Goal: Ask a question: Seek information or help from site administrators or community

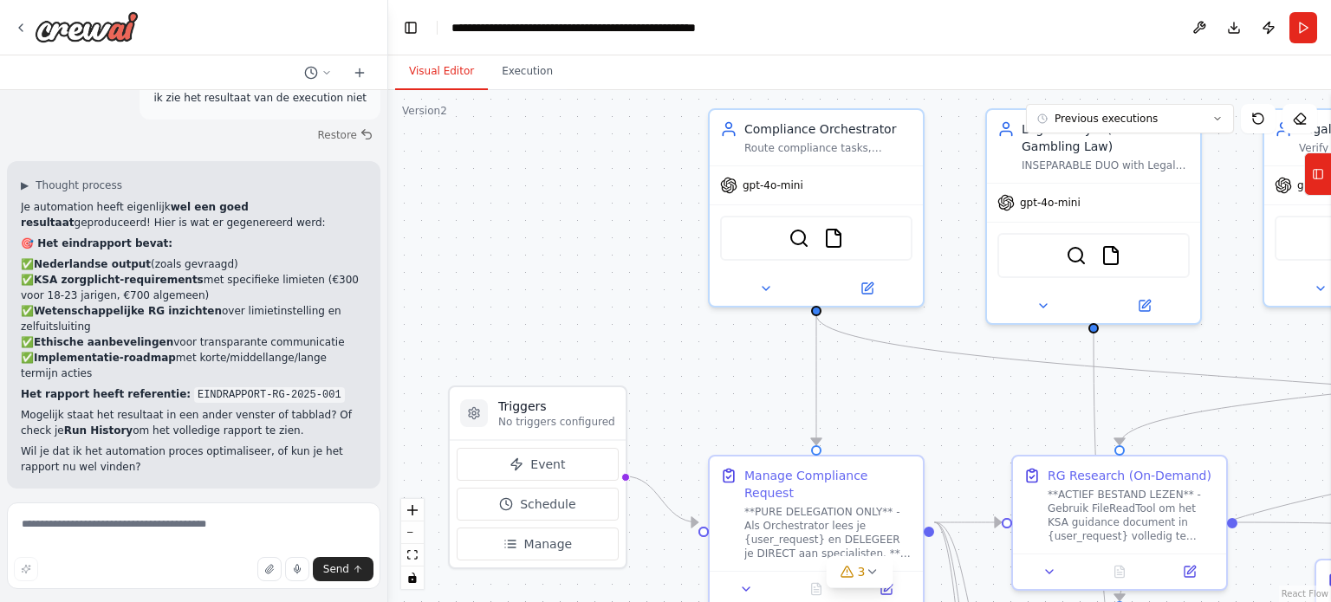
drag, startPoint x: 185, startPoint y: 461, endPoint x: 21, endPoint y: 434, distance: 166.8
copy p "plus de orchestrator doet nog steeds veel taken gewoon zelf, er lijkt geen duid…"
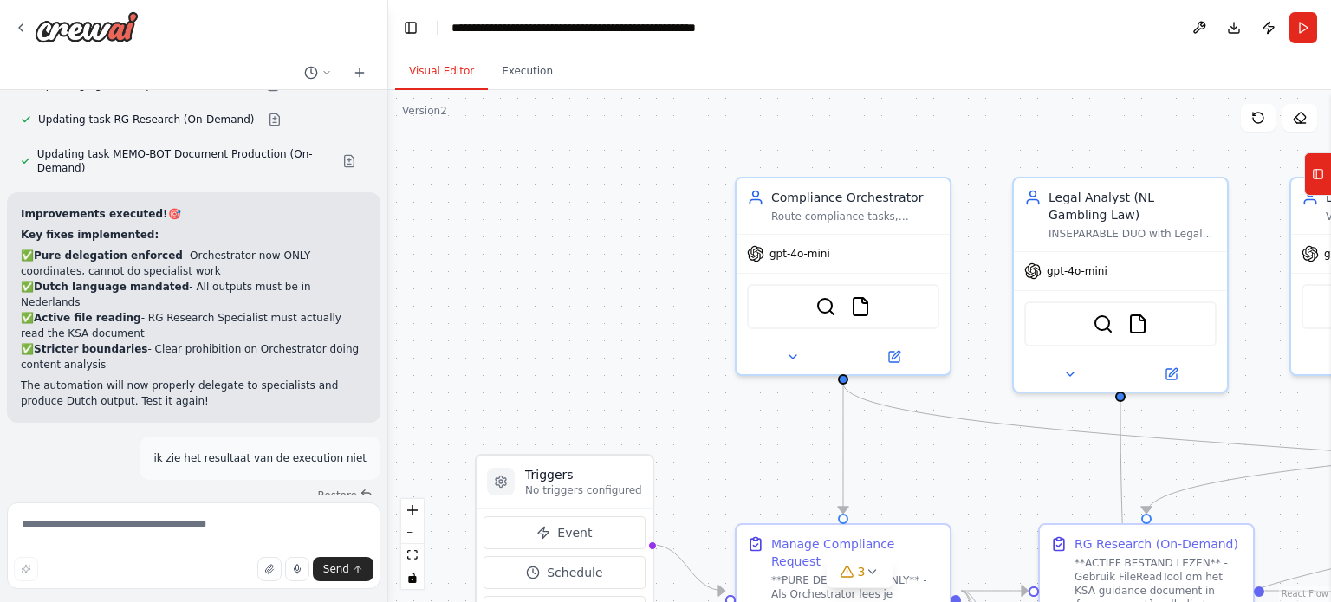
scroll to position [12593, 0]
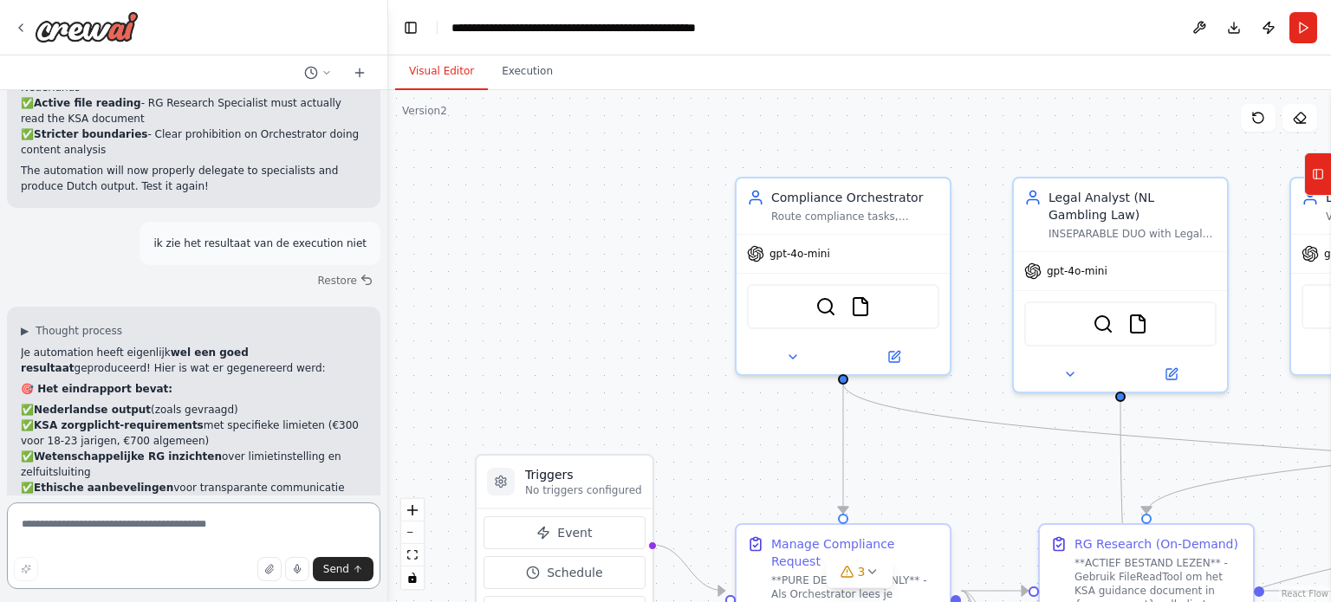
click at [152, 529] on textarea at bounding box center [193, 545] width 373 height 87
paste textarea "**********"
type textarea "**********"
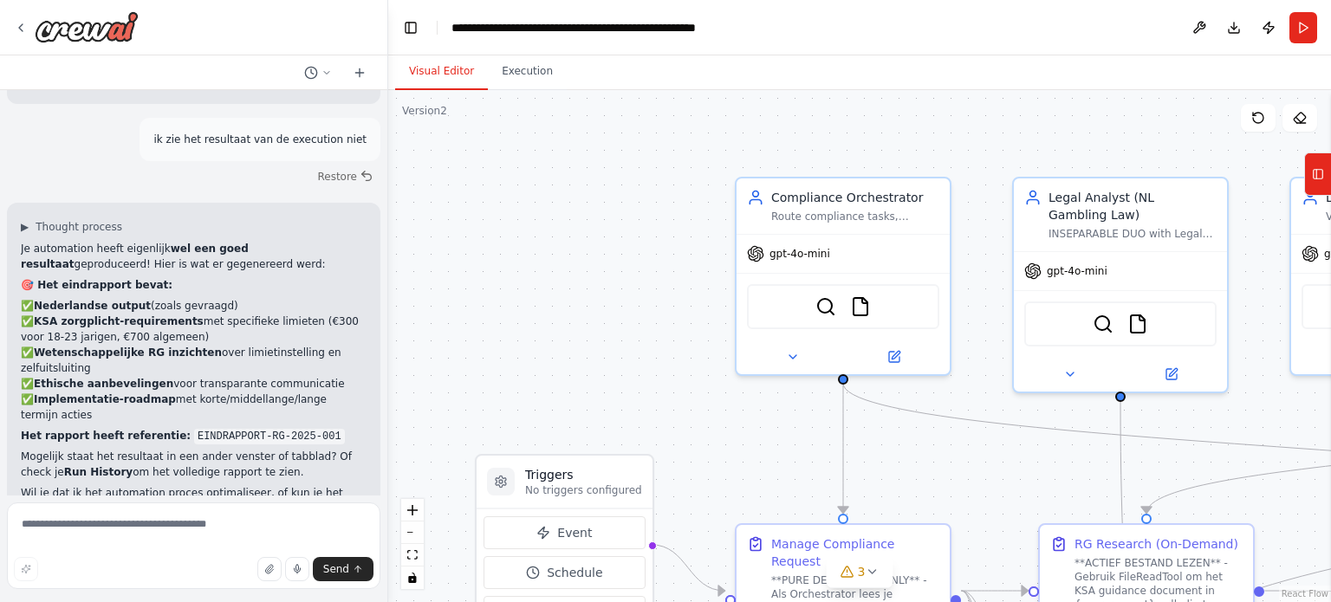
scroll to position [12724, 0]
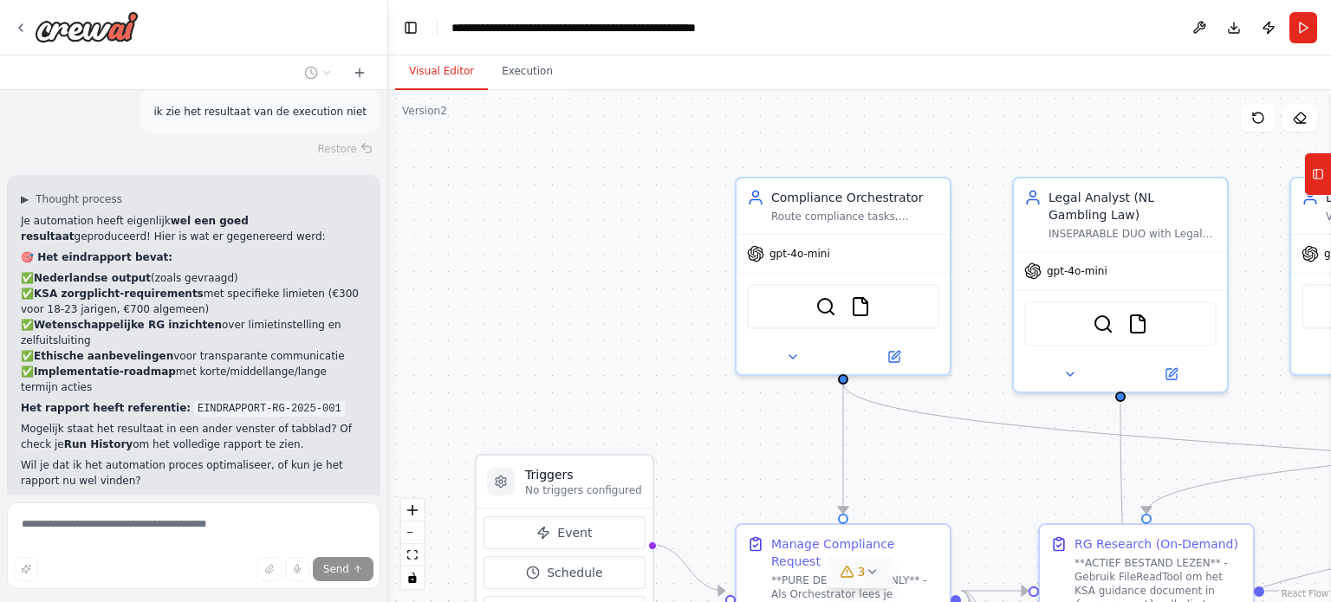
click at [870, 576] on icon at bounding box center [872, 572] width 14 height 14
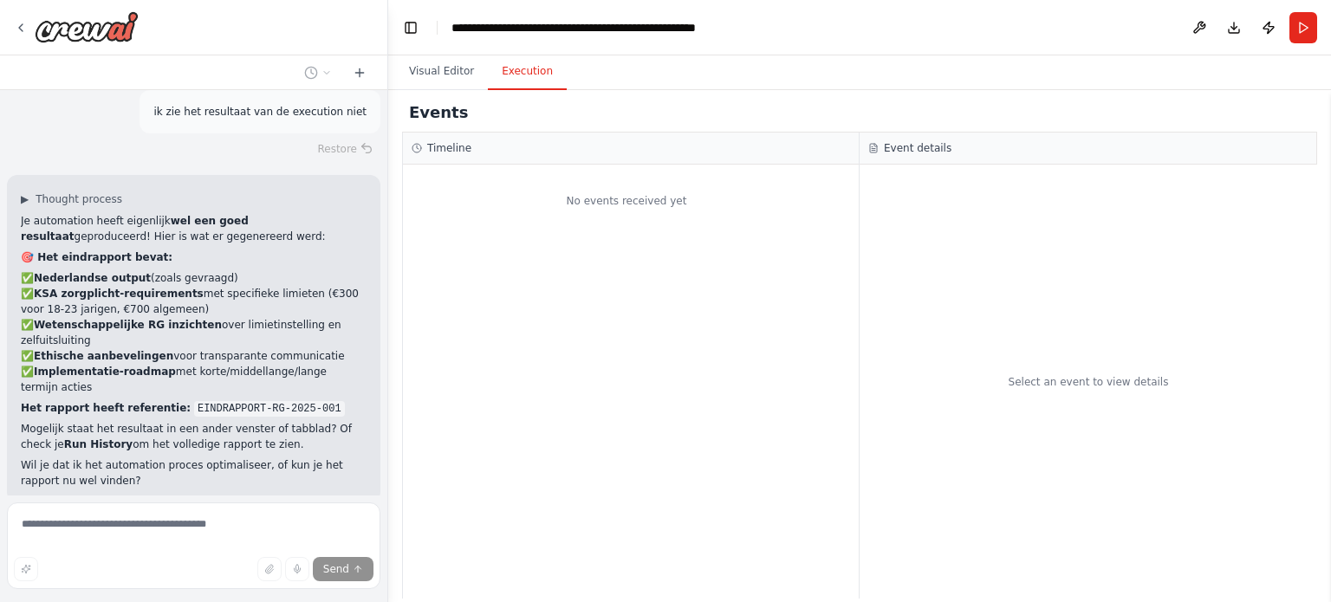
click at [516, 87] on button "Execution" at bounding box center [527, 72] width 79 height 36
click at [450, 76] on button "Visual Editor" at bounding box center [441, 72] width 93 height 36
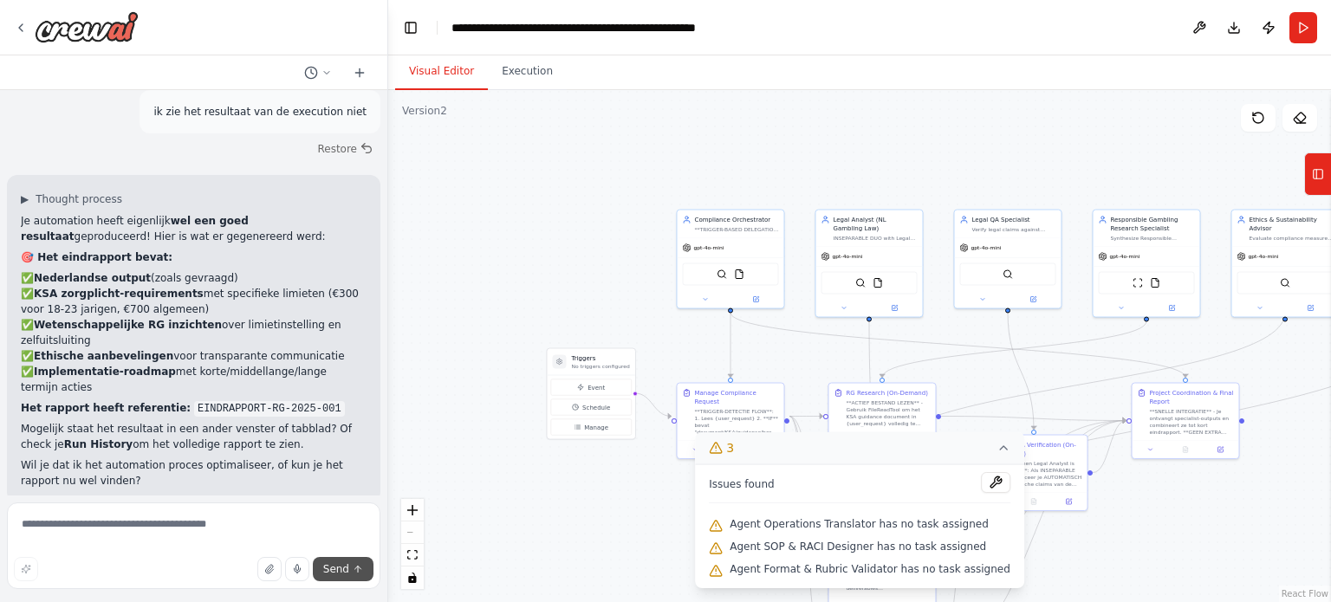
click at [344, 569] on span "Send" at bounding box center [336, 569] width 26 height 14
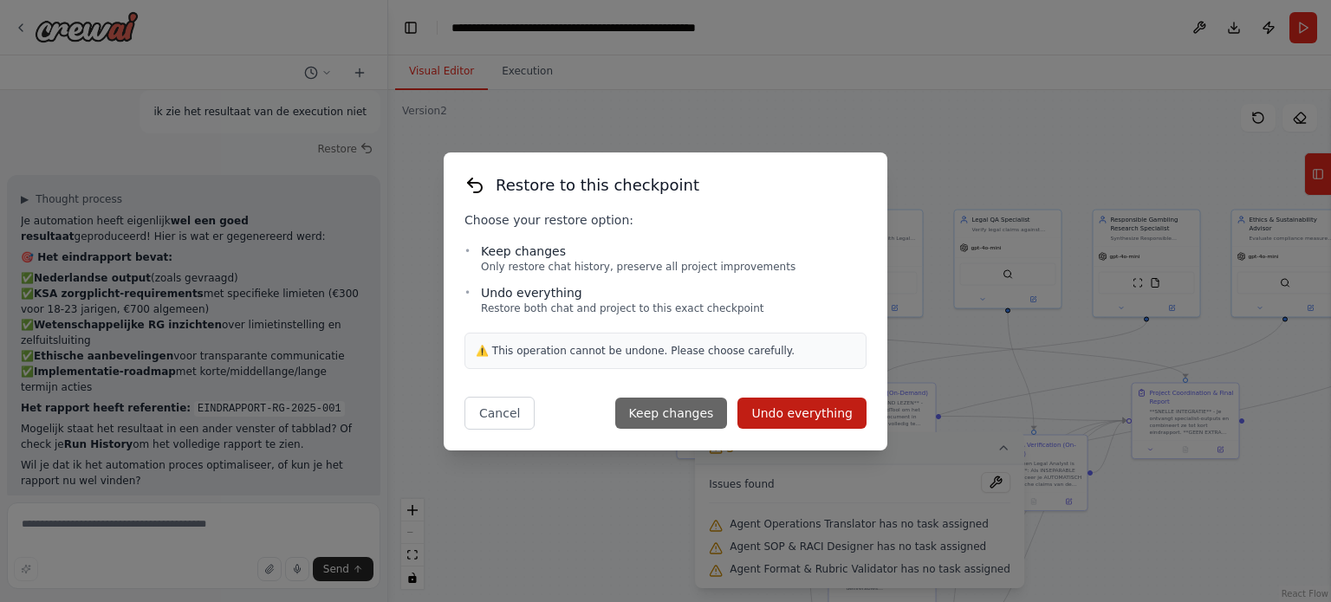
click at [687, 405] on button "Keep changes" at bounding box center [671, 413] width 113 height 31
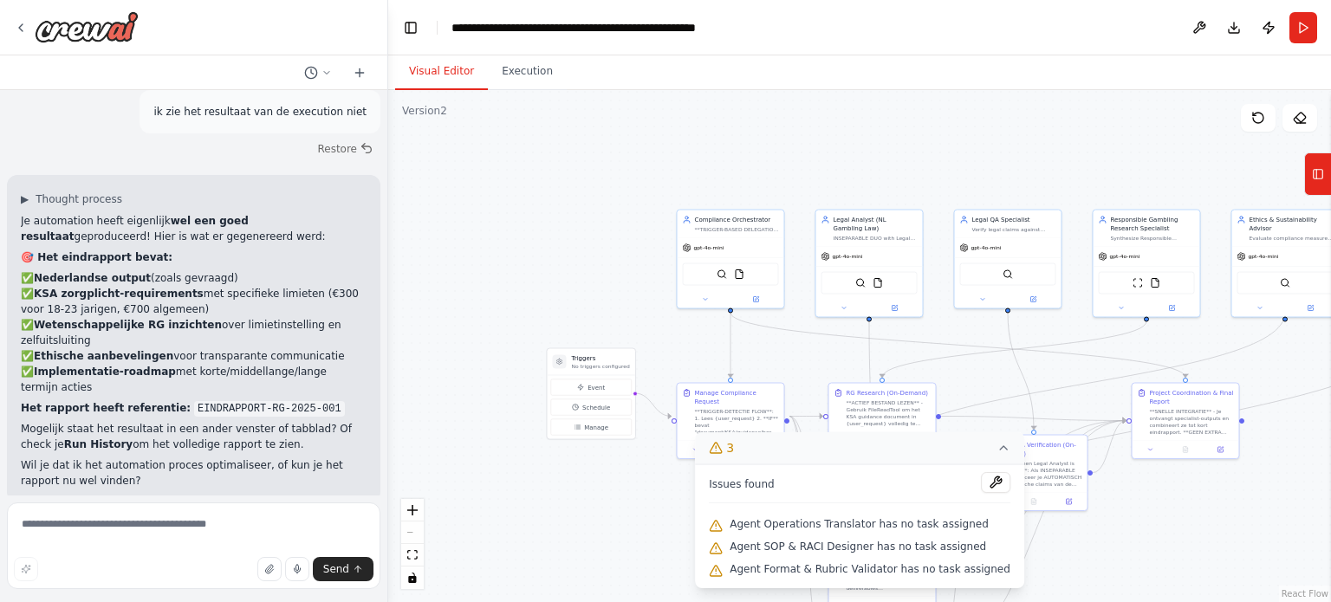
type textarea "**********"
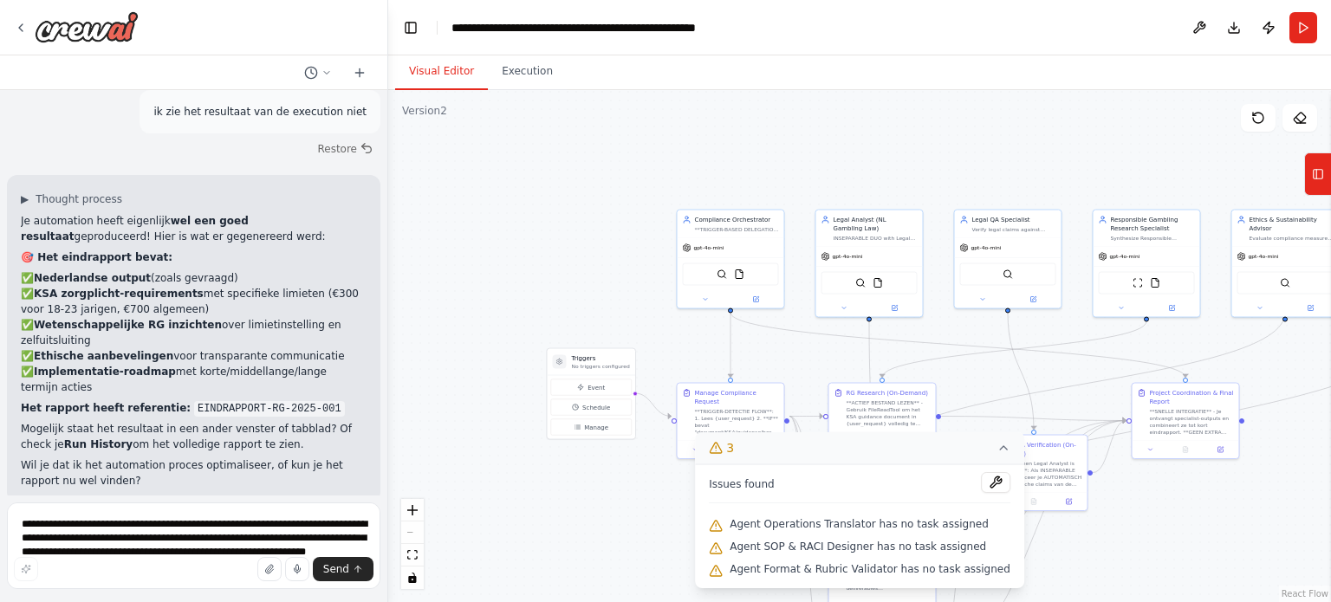
scroll to position [12617, 0]
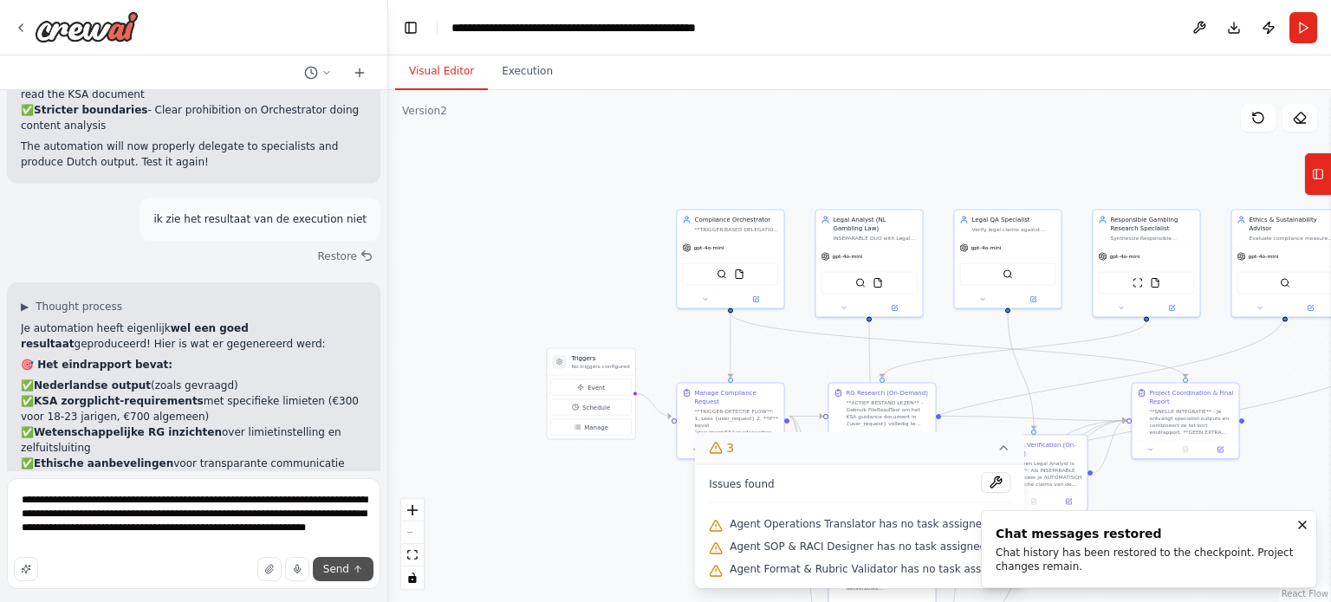
click at [338, 567] on span "Send" at bounding box center [336, 569] width 26 height 14
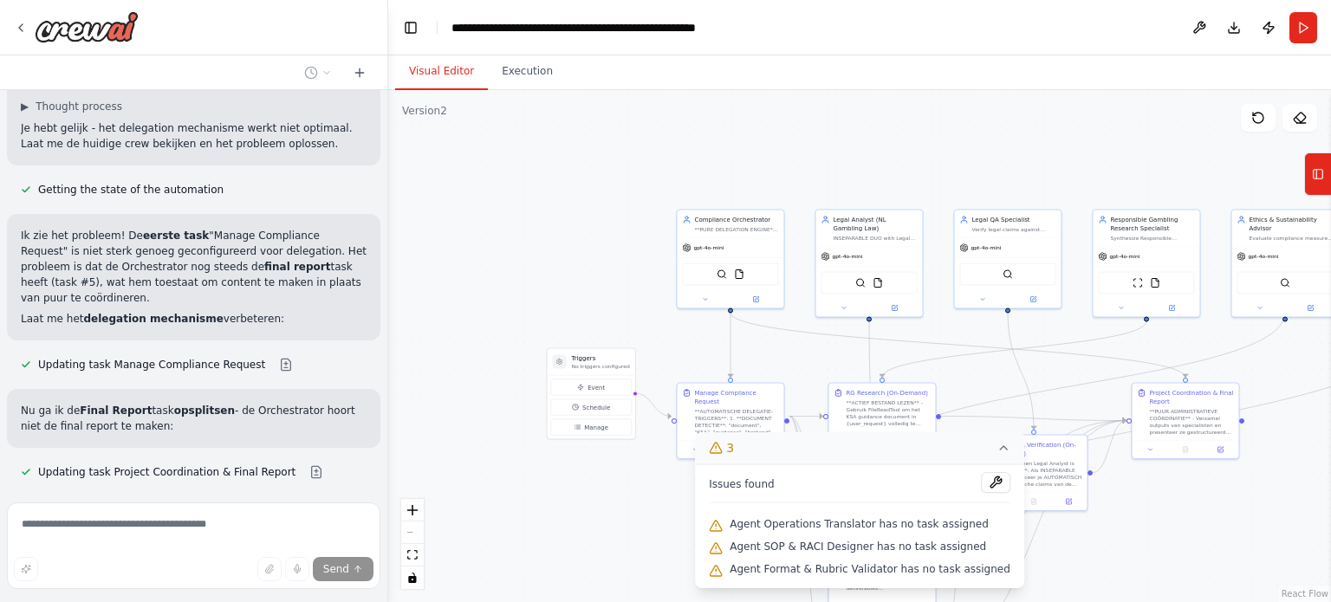
scroll to position [13820, 0]
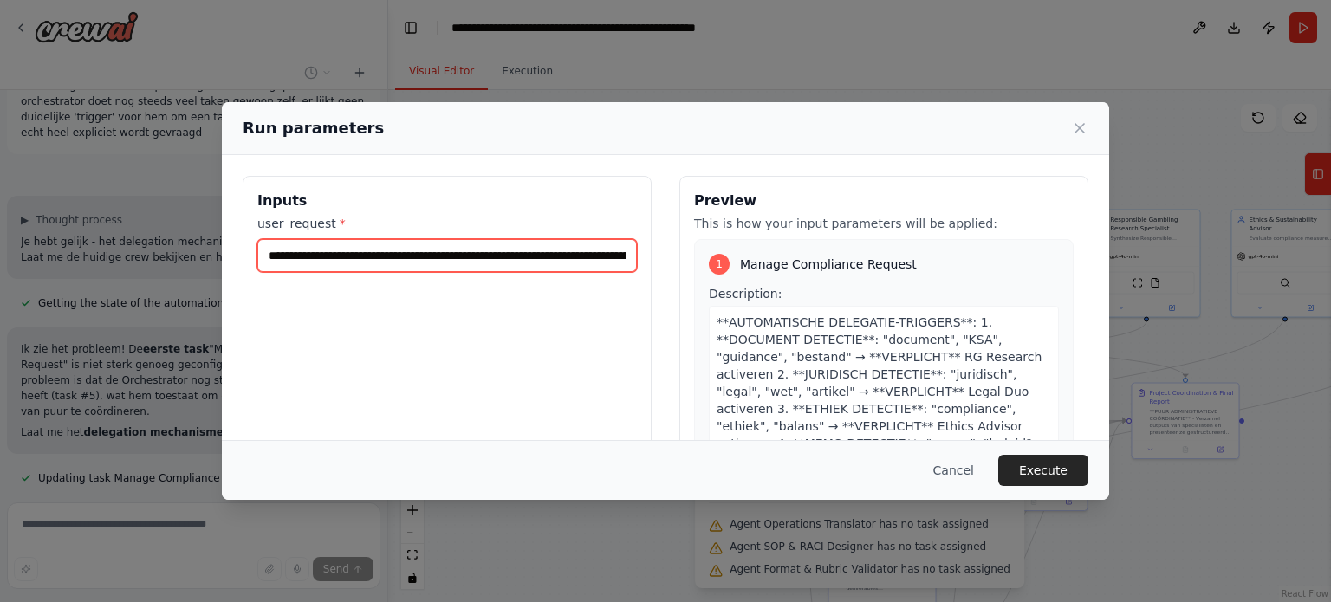
click at [515, 255] on input "**********" at bounding box center [446, 255] width 379 height 33
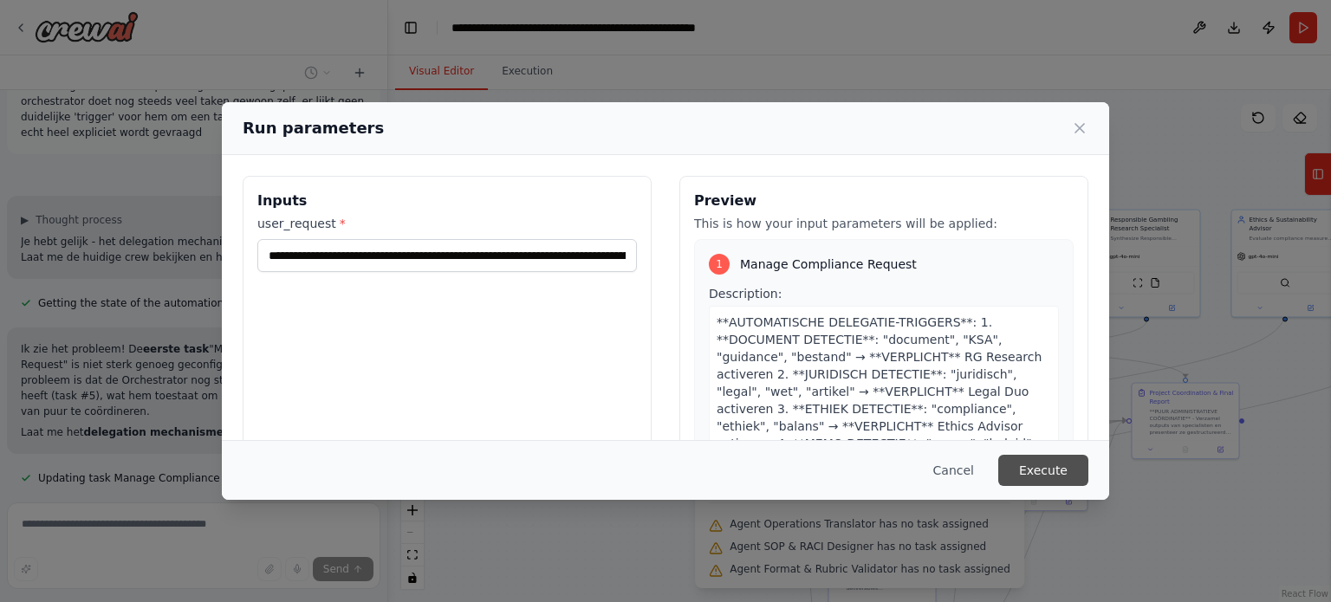
click at [1075, 467] on button "Execute" at bounding box center [1043, 470] width 90 height 31
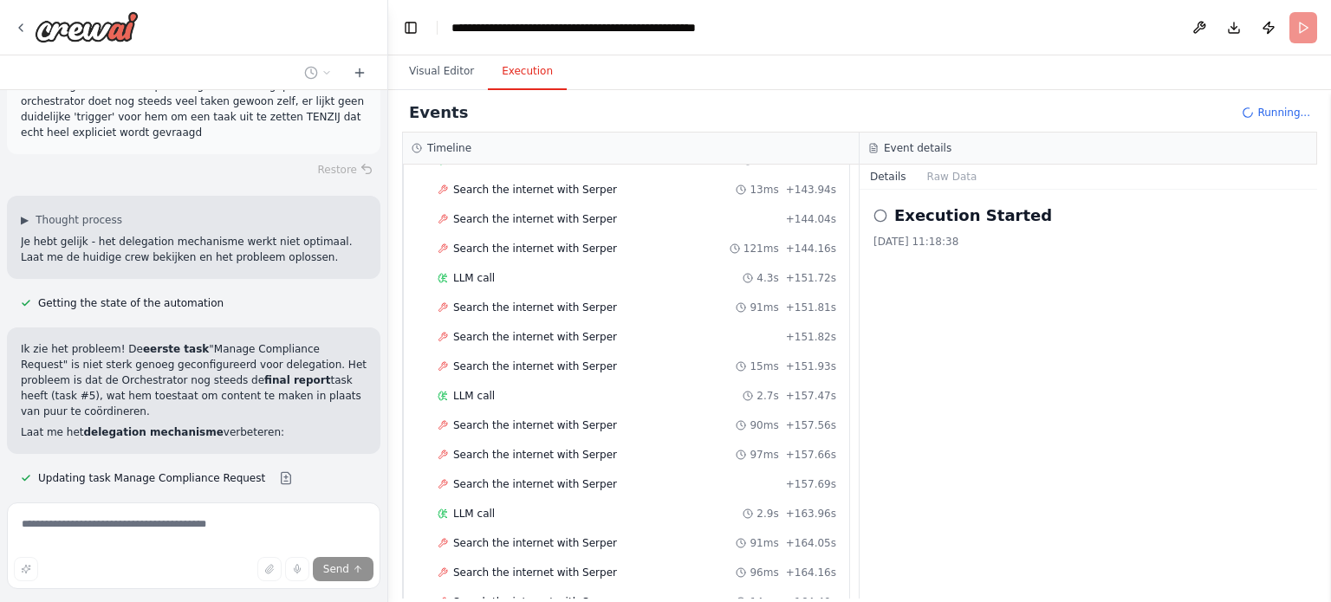
scroll to position [3225, 0]
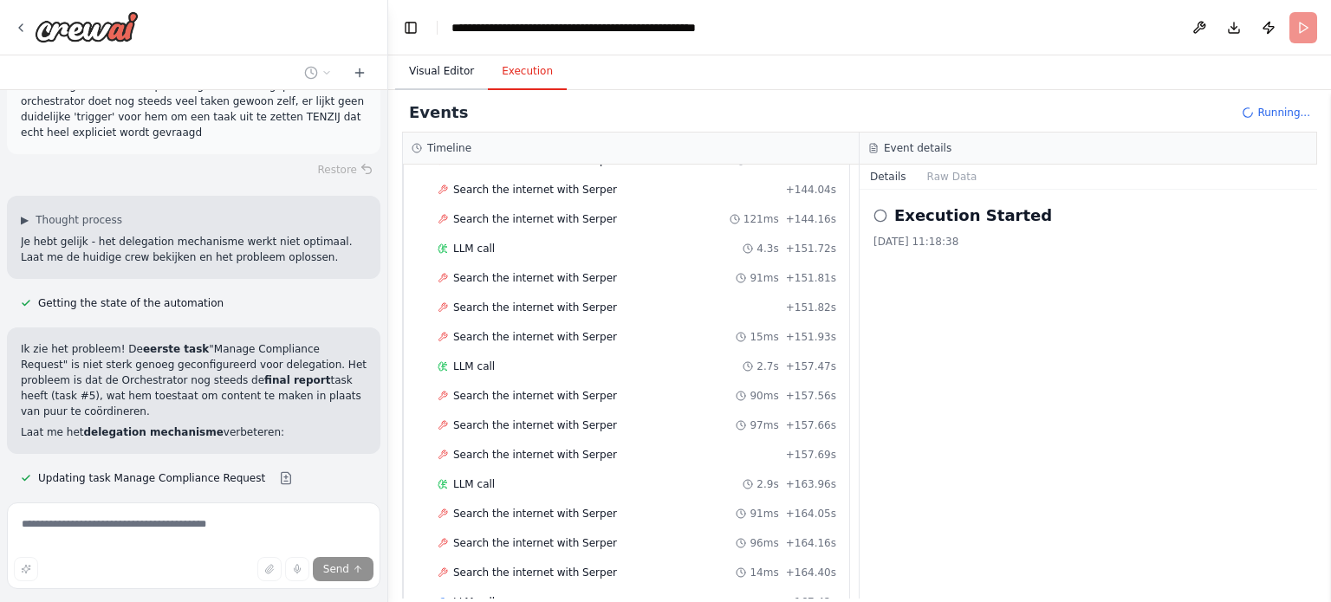
click at [433, 68] on button "Visual Editor" at bounding box center [441, 72] width 93 height 36
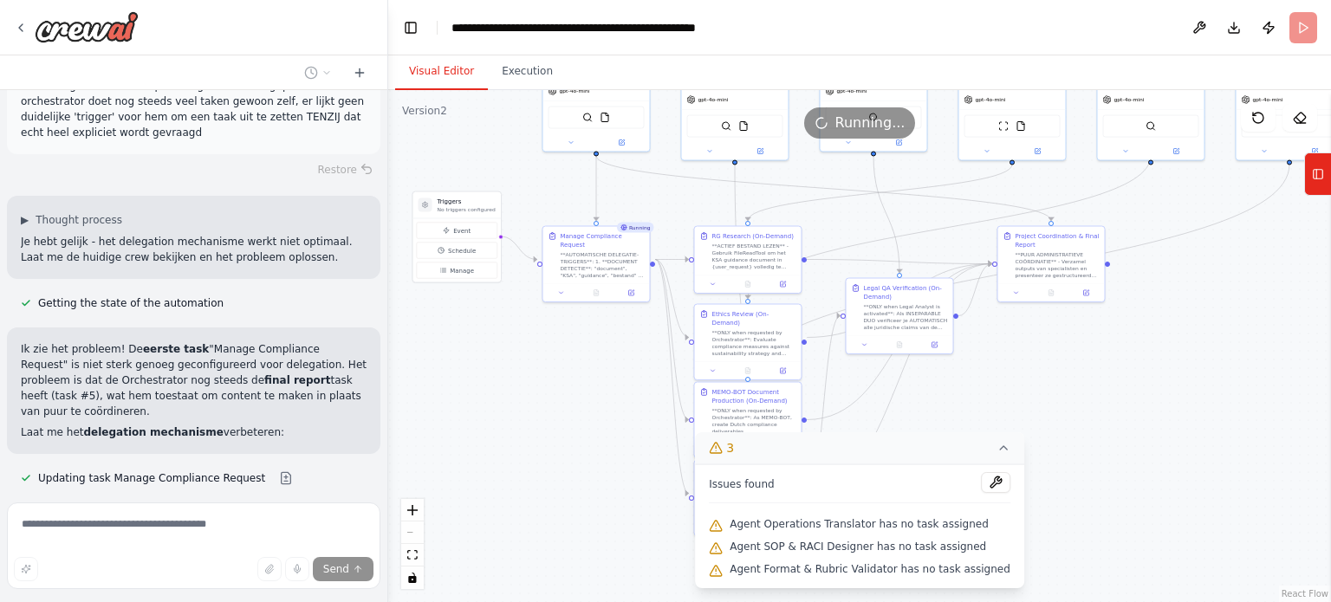
drag, startPoint x: 619, startPoint y: 542, endPoint x: 485, endPoint y: 385, distance: 207.1
click at [485, 385] on div ".deletable-edge-delete-btn { width: 20px; height: 20px; border: 0px solid #ffff…" at bounding box center [859, 346] width 943 height 512
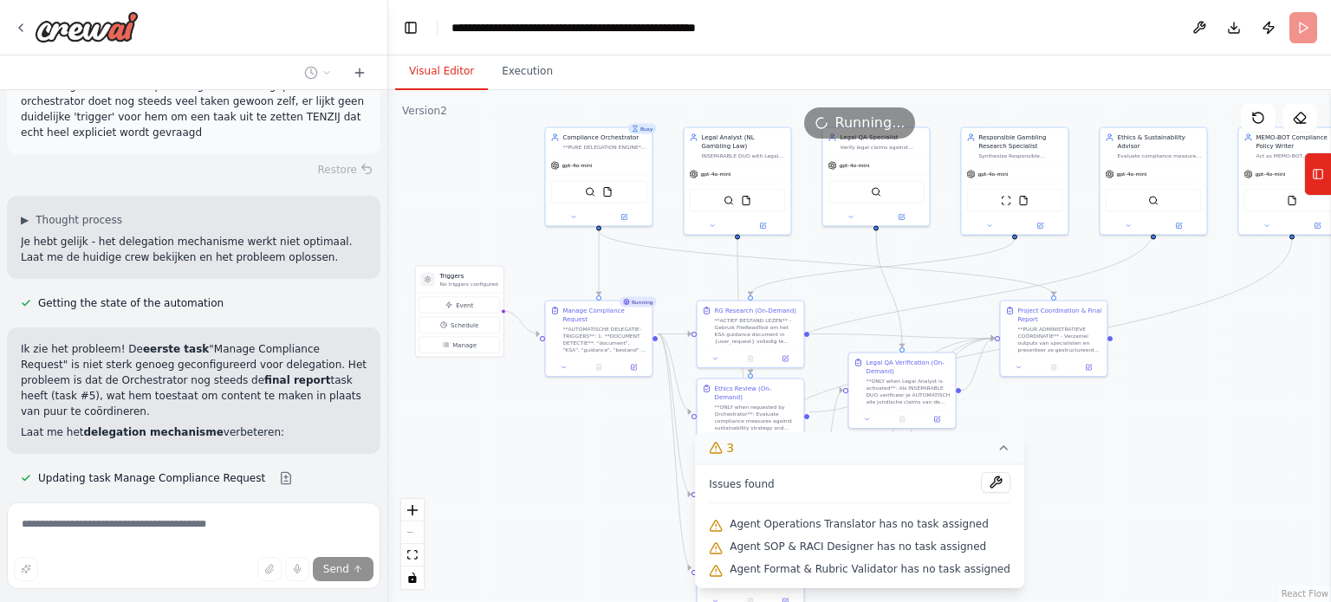
drag, startPoint x: 502, startPoint y: 337, endPoint x: 504, endPoint y: 412, distance: 75.4
click at [504, 412] on div ".deletable-edge-delete-btn { width: 20px; height: 20px; border: 0px solid #ffff…" at bounding box center [859, 346] width 943 height 512
click at [511, 67] on button "Execution" at bounding box center [527, 72] width 79 height 36
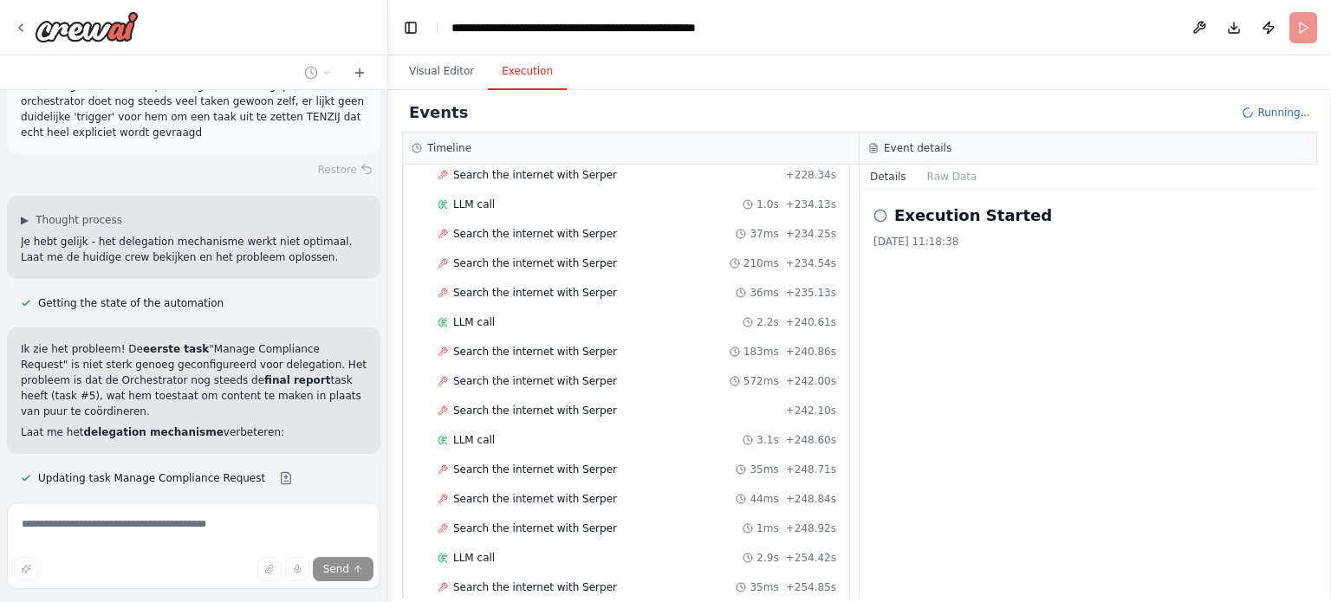
scroll to position [4477, 0]
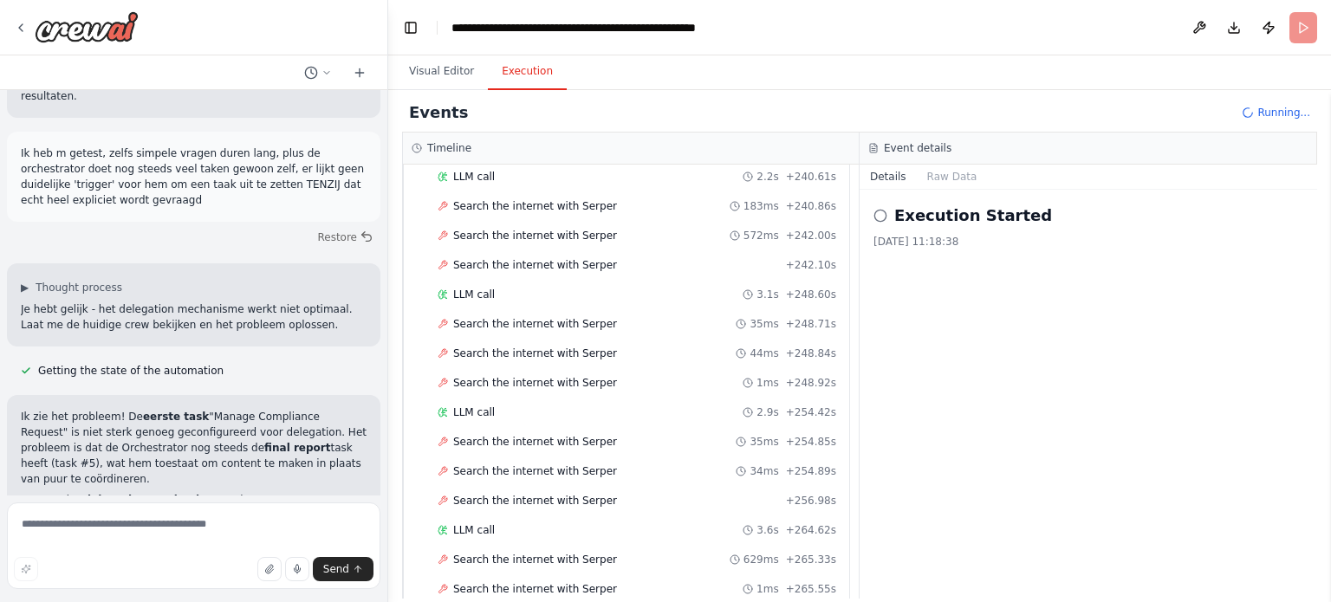
scroll to position [4623, 0]
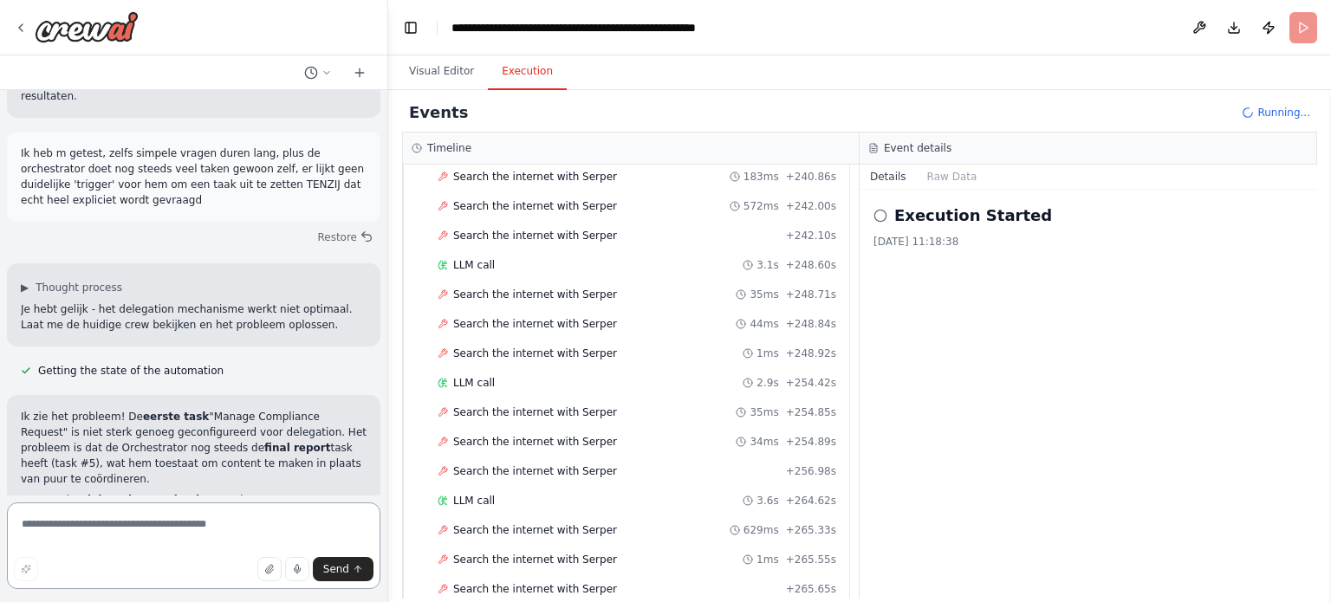
click at [187, 526] on textarea at bounding box center [193, 545] width 373 height 87
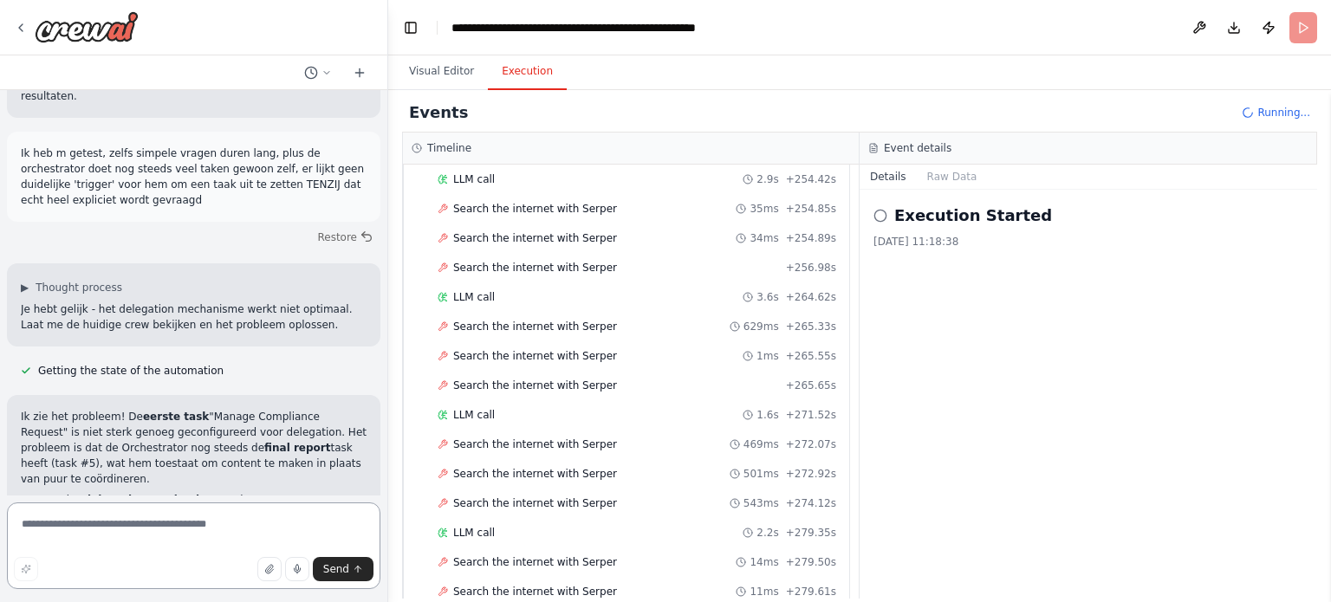
scroll to position [4855, 0]
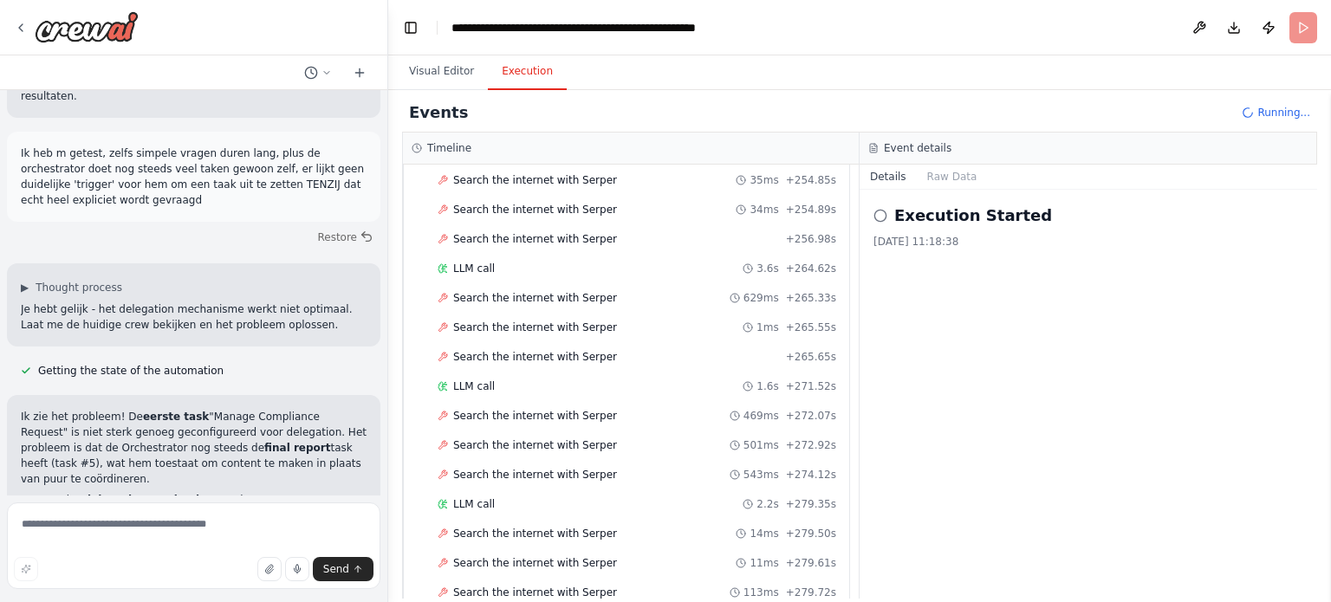
click at [880, 217] on icon at bounding box center [880, 216] width 14 height 14
click at [231, 529] on textarea at bounding box center [193, 545] width 373 height 87
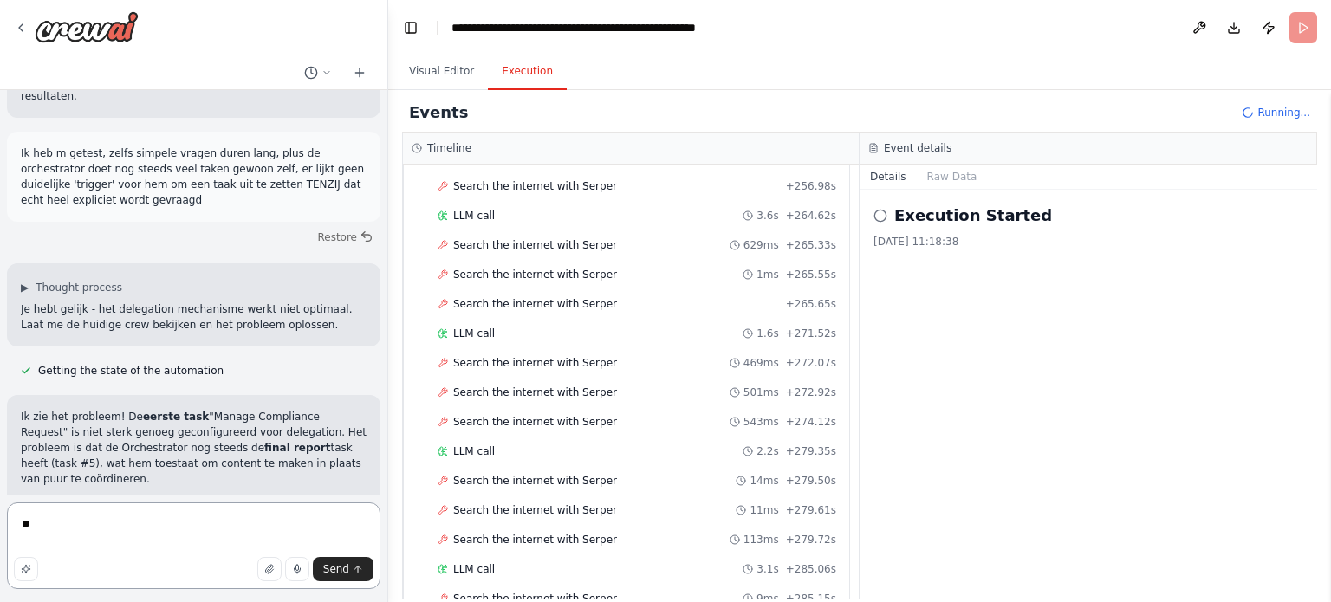
scroll to position [4942, 0]
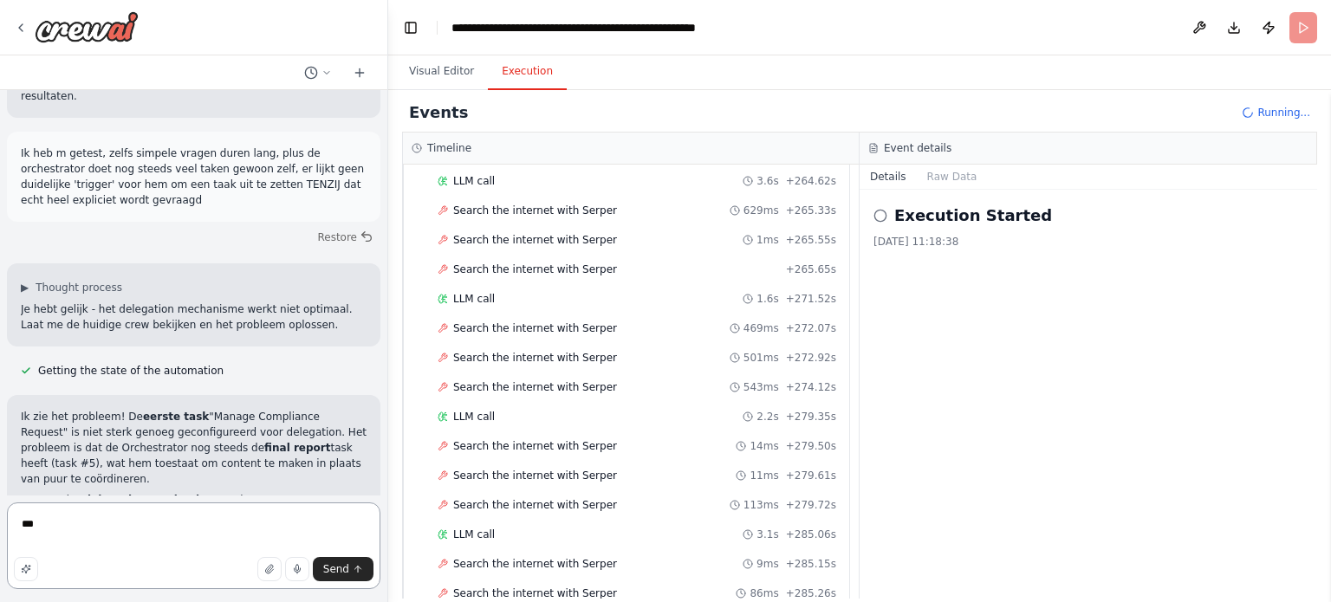
type textarea "****"
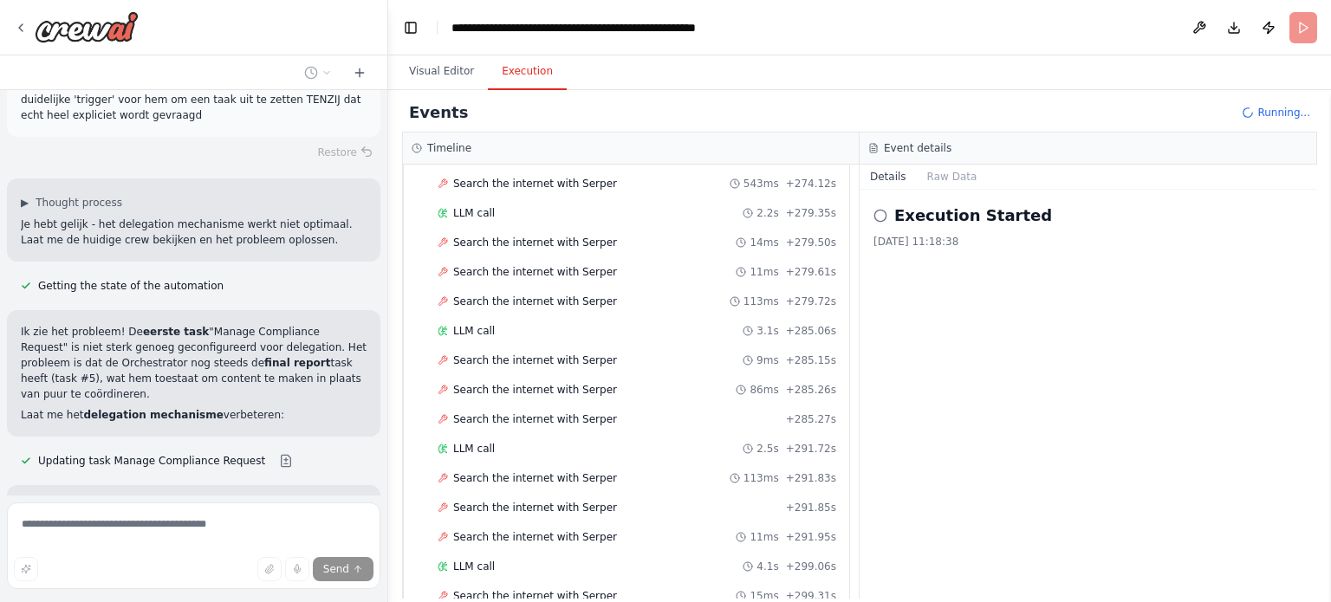
scroll to position [5175, 0]
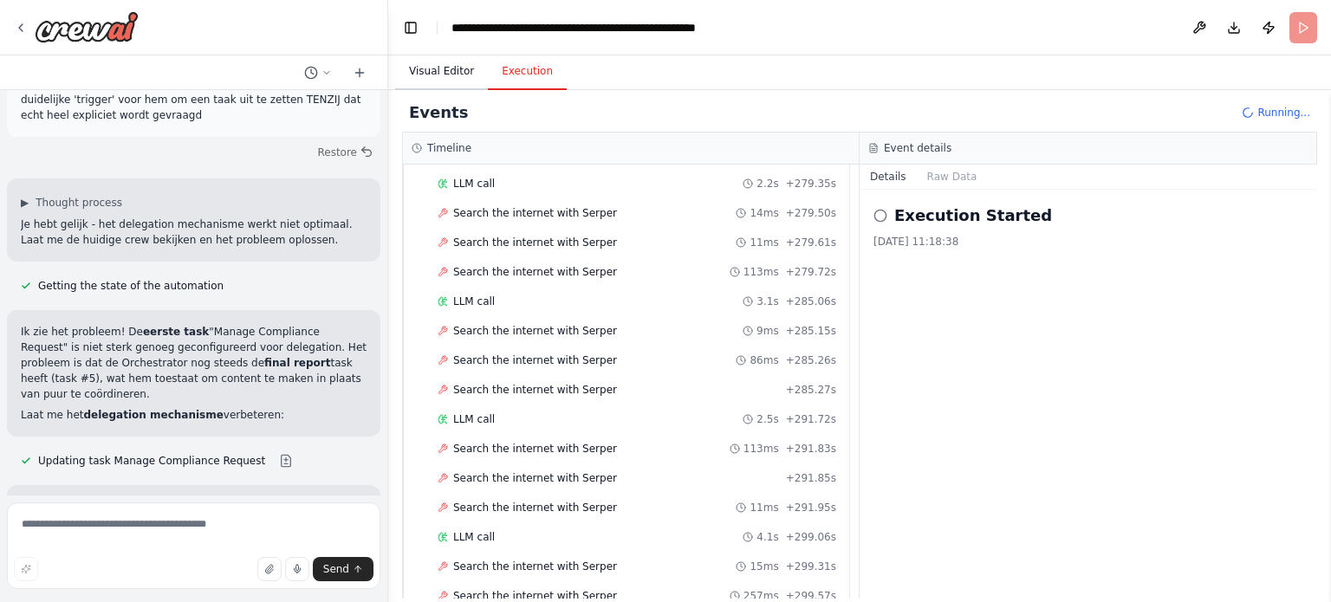
click at [435, 75] on button "Visual Editor" at bounding box center [441, 72] width 93 height 36
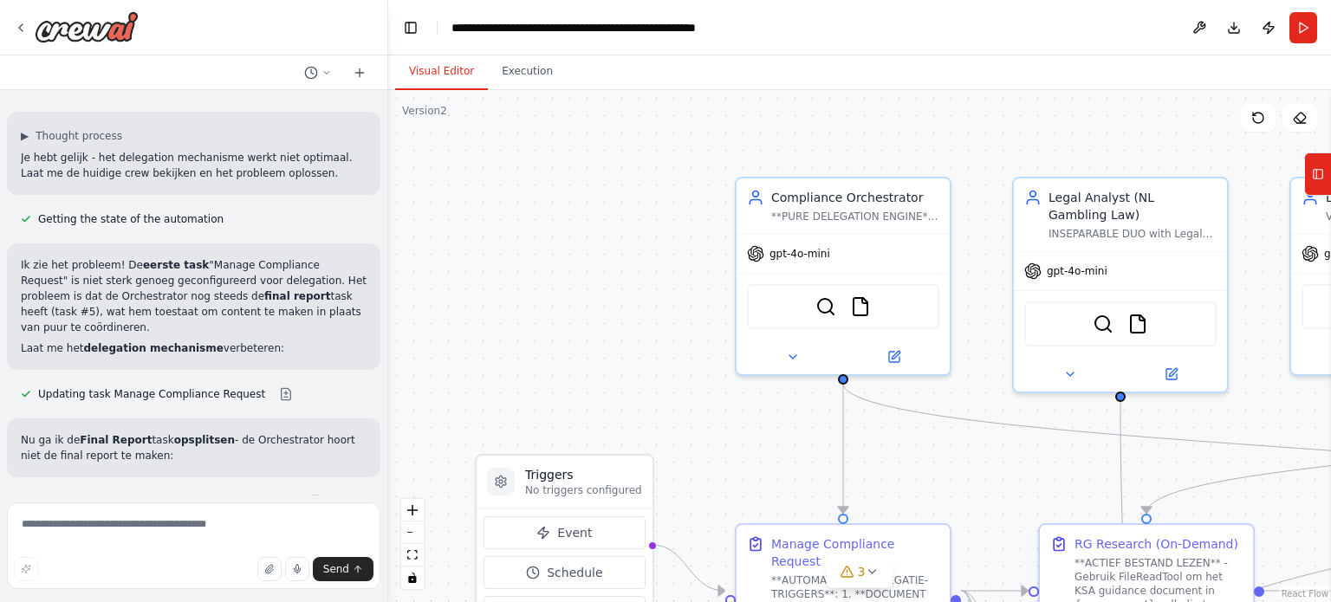
scroll to position [13779, 0]
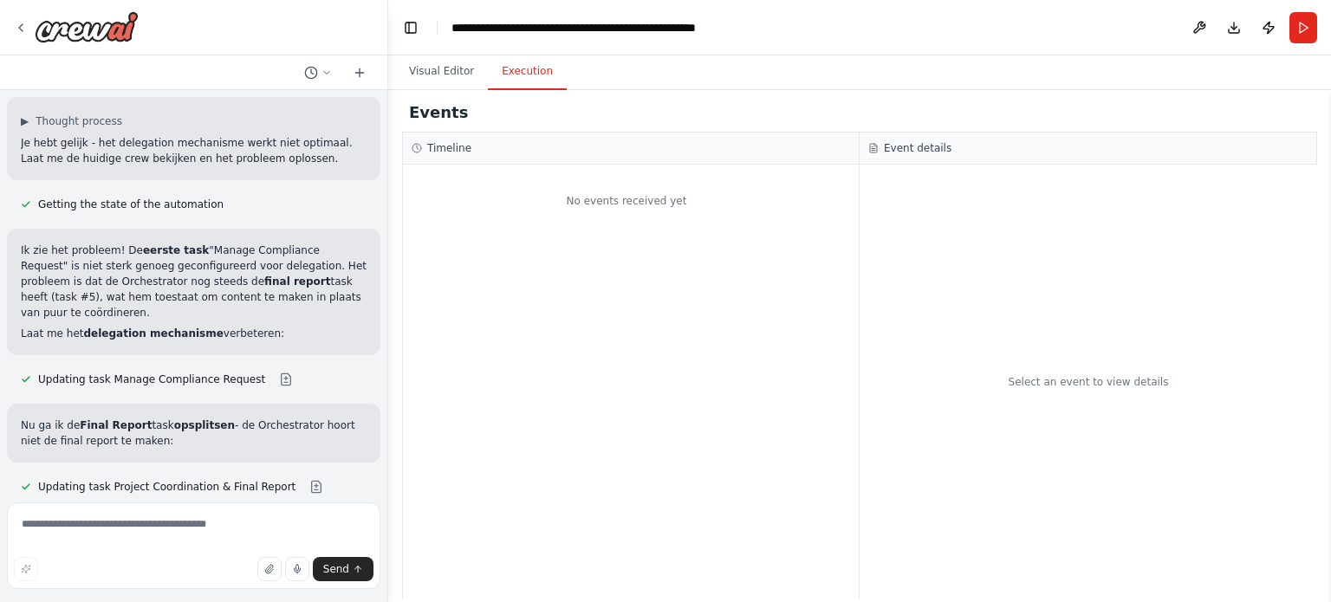
click at [509, 85] on button "Execution" at bounding box center [527, 72] width 79 height 36
click at [172, 528] on textarea at bounding box center [193, 545] width 373 height 87
type textarea "**********"
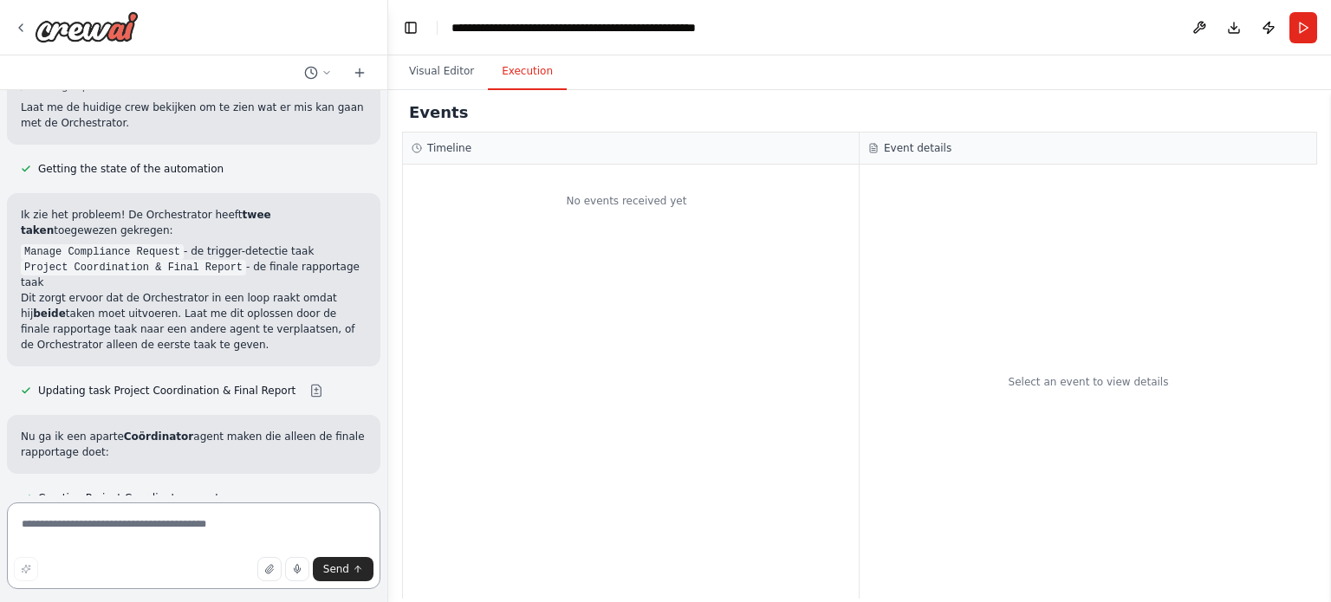
scroll to position [15018, 0]
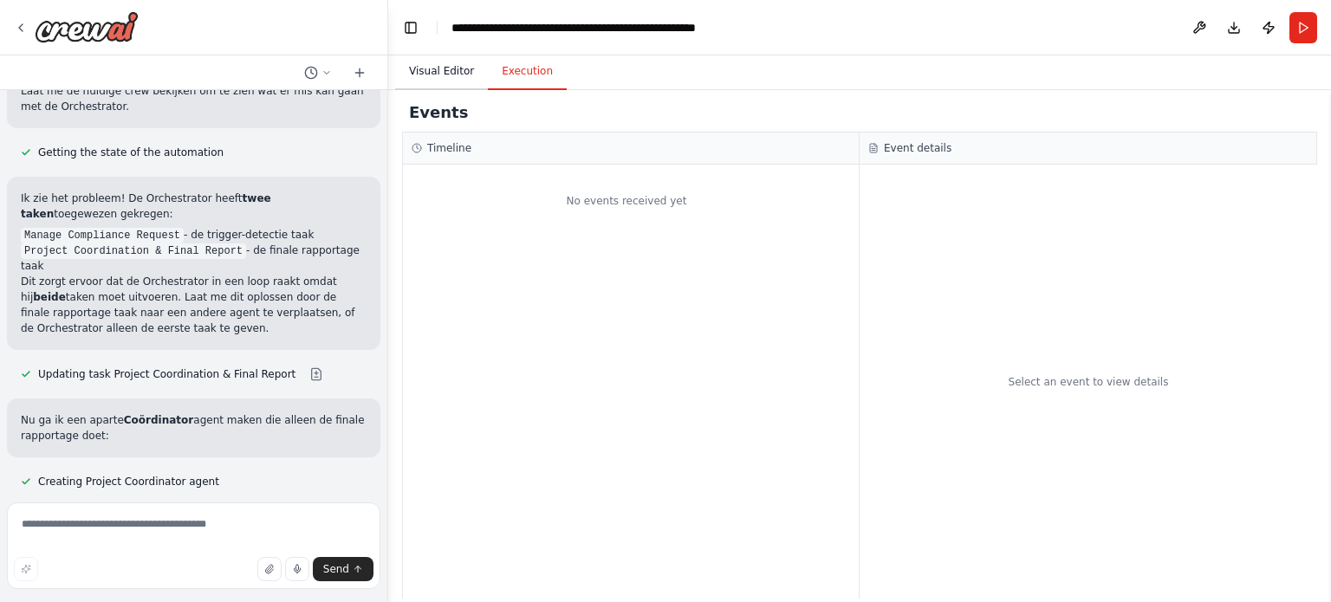
click at [437, 72] on button "Visual Editor" at bounding box center [441, 72] width 93 height 36
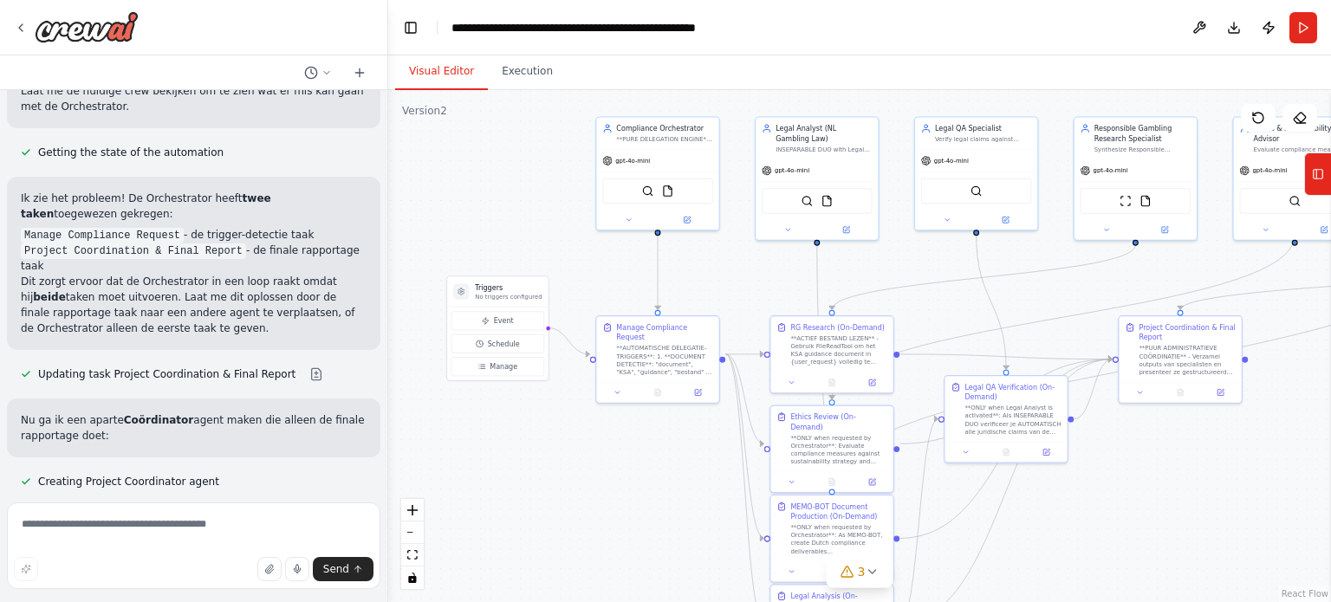
drag, startPoint x: 871, startPoint y: 432, endPoint x: 693, endPoint y: 247, distance: 256.7
click at [693, 247] on div ".deletable-edge-delete-btn { width: 20px; height: 20px; border: 0px solid #ffff…" at bounding box center [859, 346] width 943 height 512
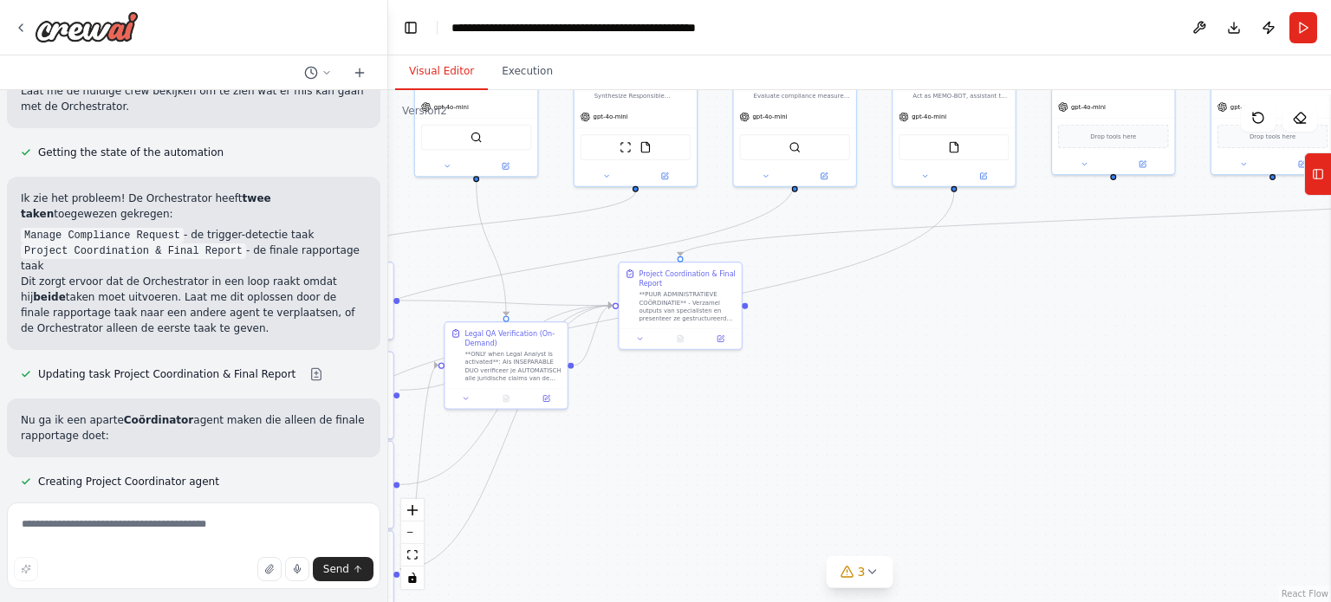
drag, startPoint x: 1157, startPoint y: 442, endPoint x: 686, endPoint y: 430, distance: 471.4
click at [686, 430] on div ".deletable-edge-delete-btn { width: 20px; height: 20px; border: 0px solid #ffff…" at bounding box center [859, 346] width 943 height 512
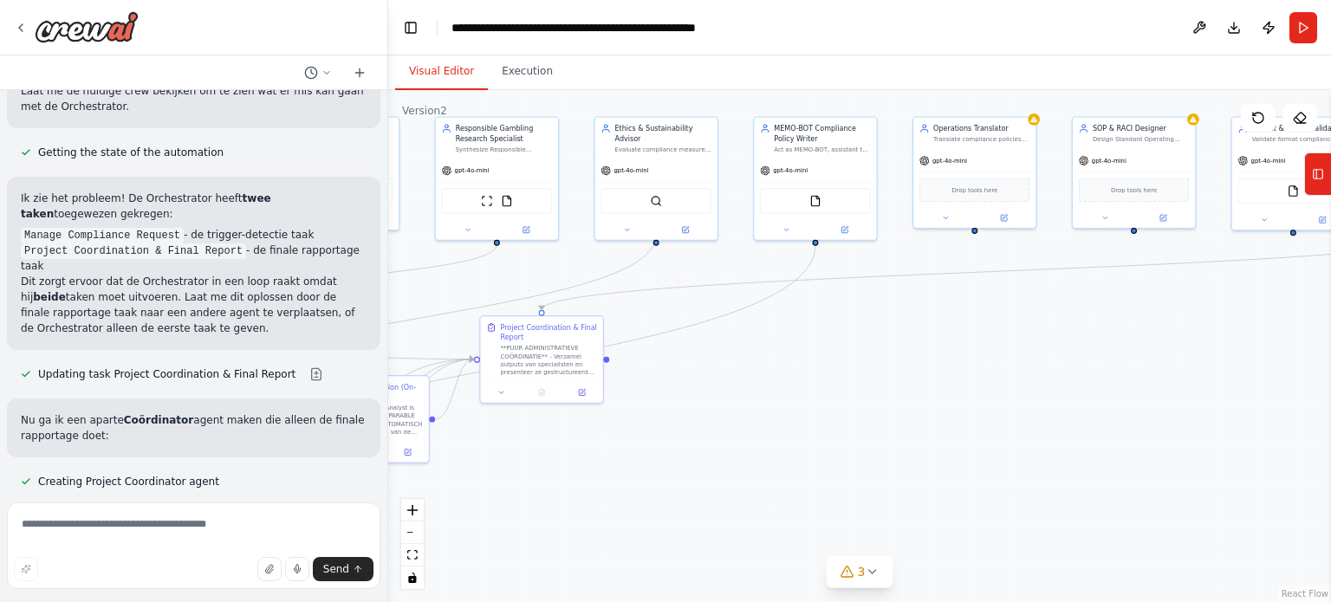
drag, startPoint x: 1139, startPoint y: 389, endPoint x: 1051, endPoint y: 429, distance: 96.9
click at [1051, 430] on div ".deletable-edge-delete-btn { width: 20px; height: 20px; border: 0px solid #ffff…" at bounding box center [859, 346] width 943 height 512
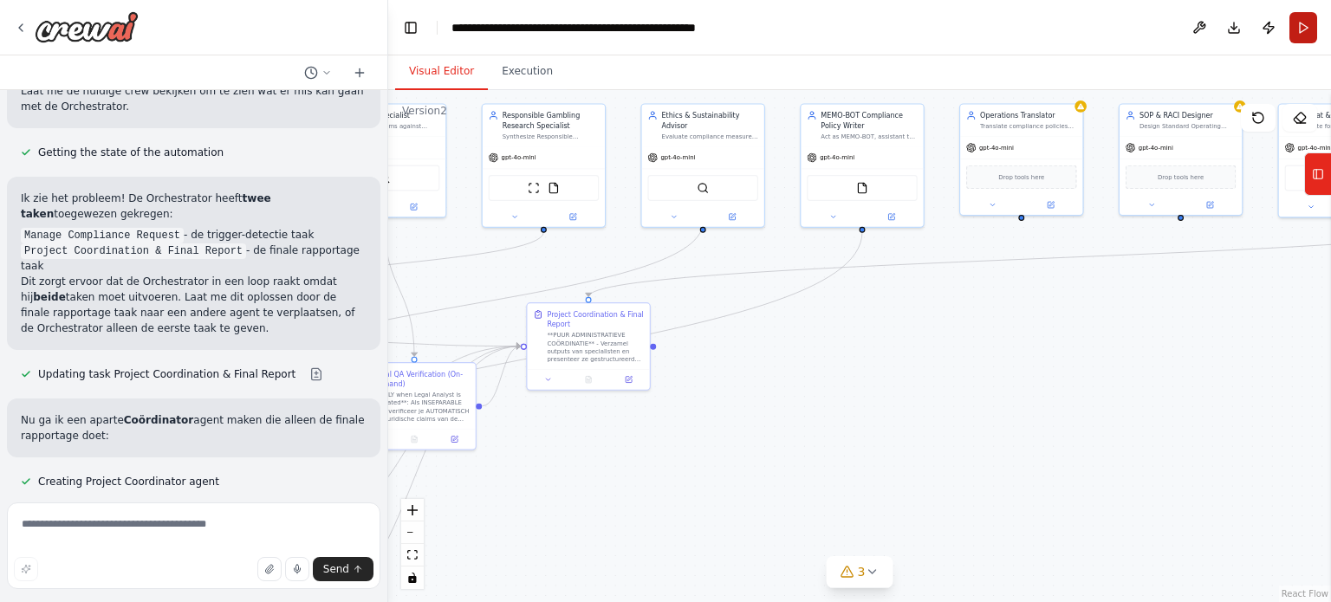
click at [1306, 26] on button "Run" at bounding box center [1303, 27] width 28 height 31
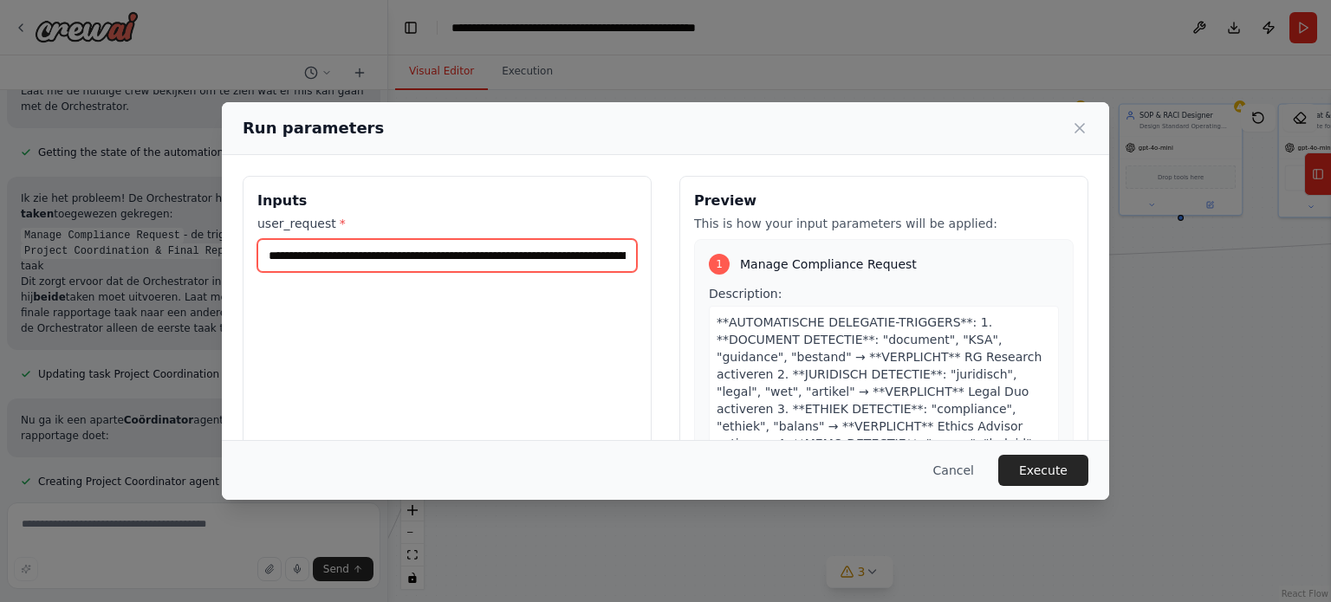
click at [555, 259] on input "**********" at bounding box center [446, 255] width 379 height 33
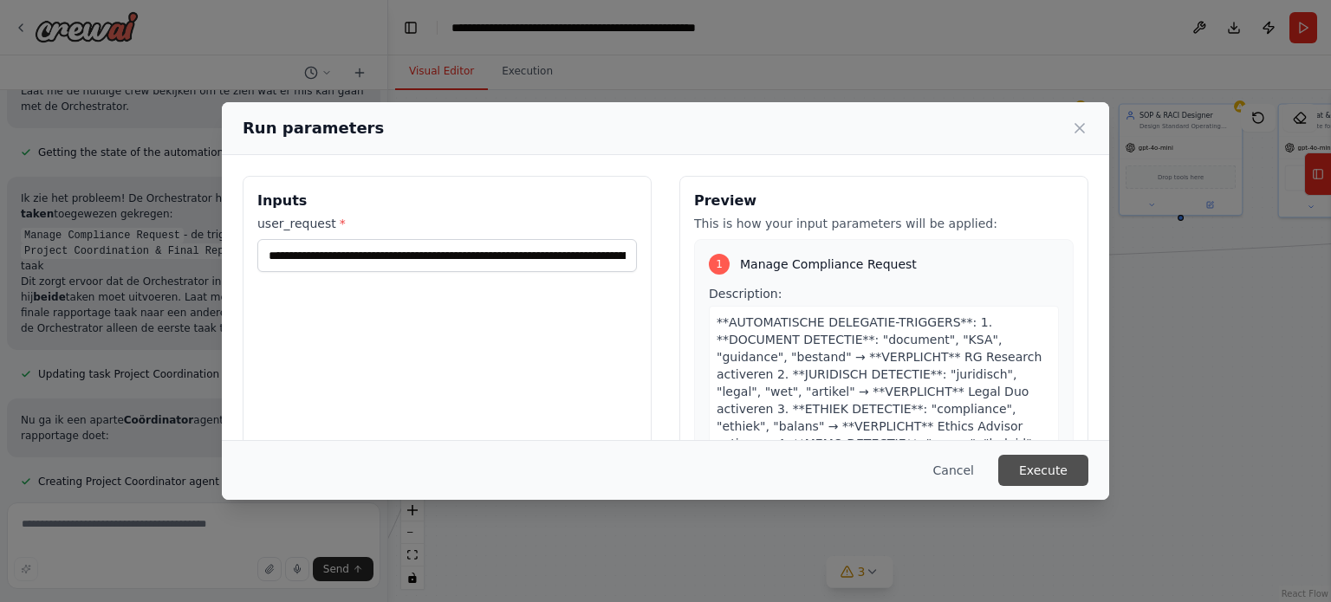
click at [1034, 467] on button "Execute" at bounding box center [1043, 470] width 90 height 31
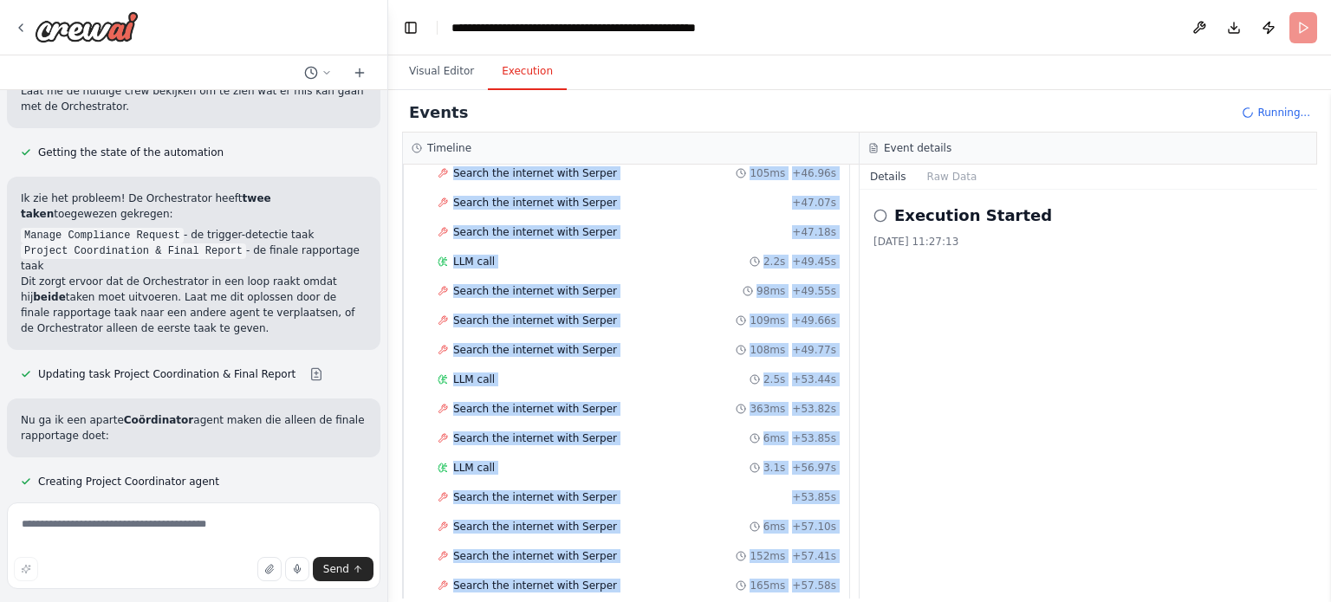
scroll to position [1828, 0]
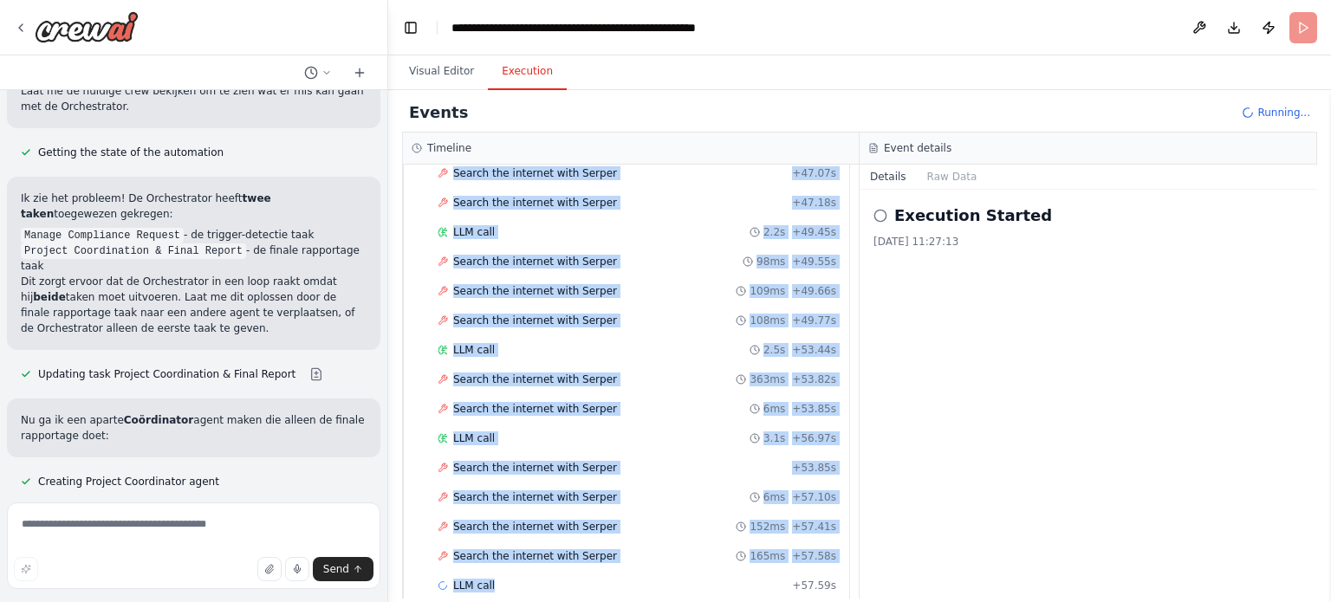
drag, startPoint x: 448, startPoint y: 181, endPoint x: 594, endPoint y: 643, distance: 484.4
click at [594, 601] on html "Hello! I'm the CrewAI assistant. What kind of automation do you want to build? …" at bounding box center [665, 301] width 1331 height 602
copy div "Compliance Orchestrator 8.12s • 1 task ▼ Manage Compliance Request Started + 0.…"
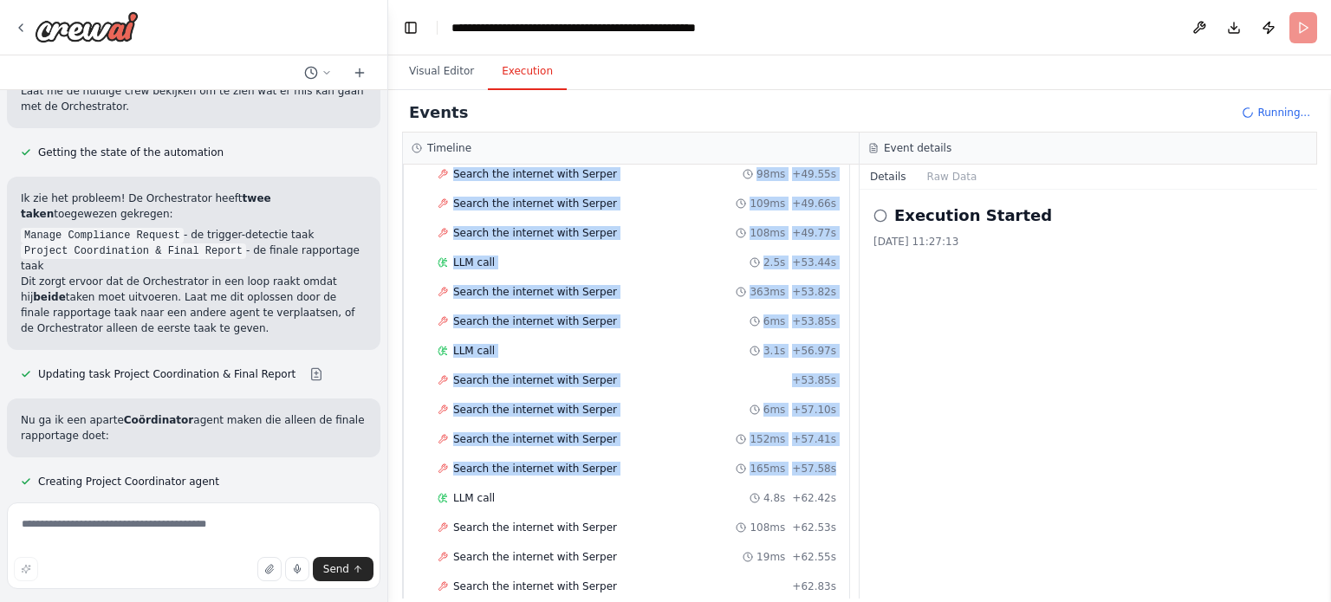
scroll to position [1944, 0]
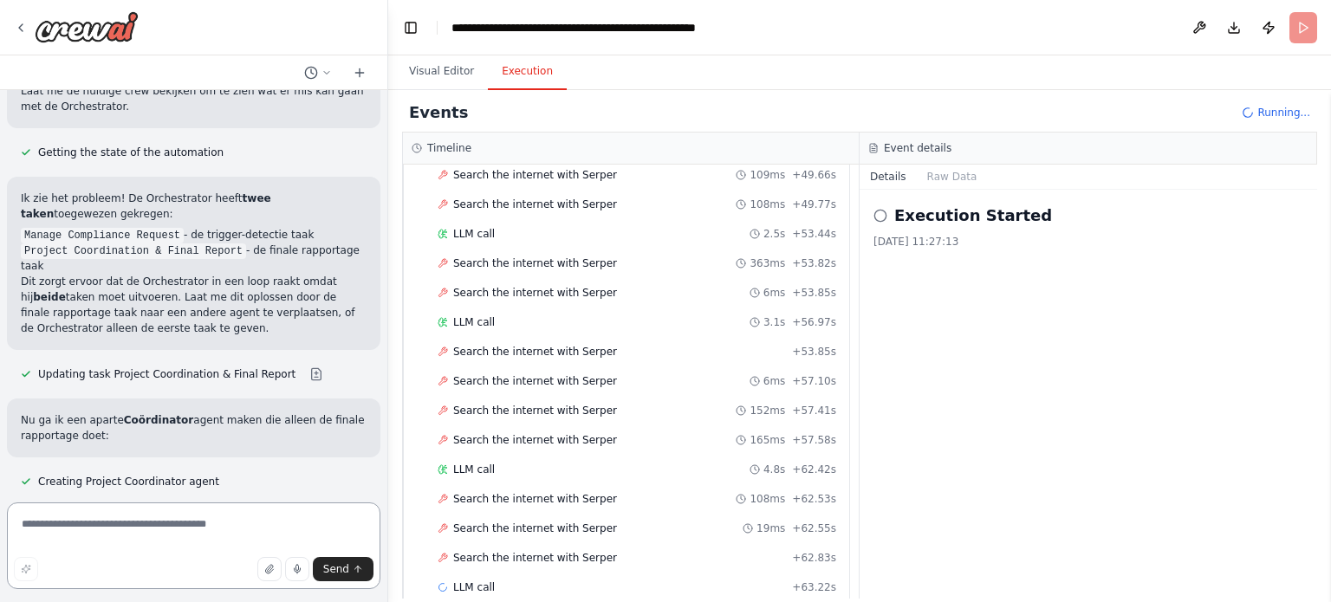
click at [213, 522] on textarea at bounding box center [193, 545] width 373 height 87
type textarea "****"
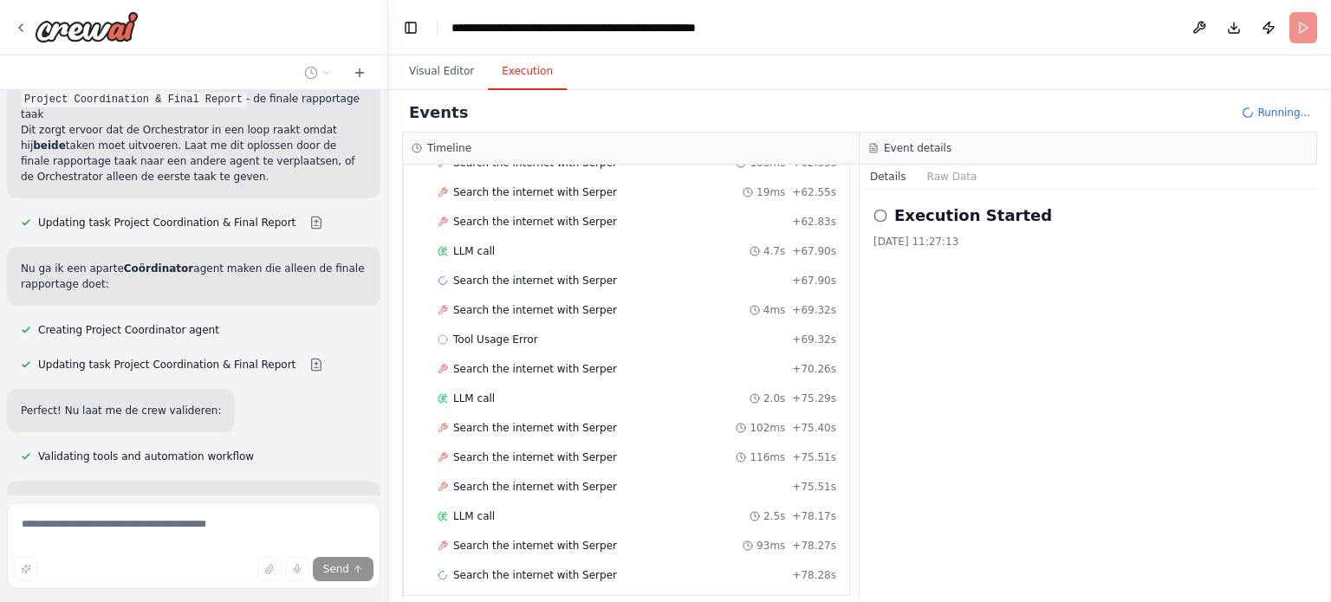
scroll to position [2294, 0]
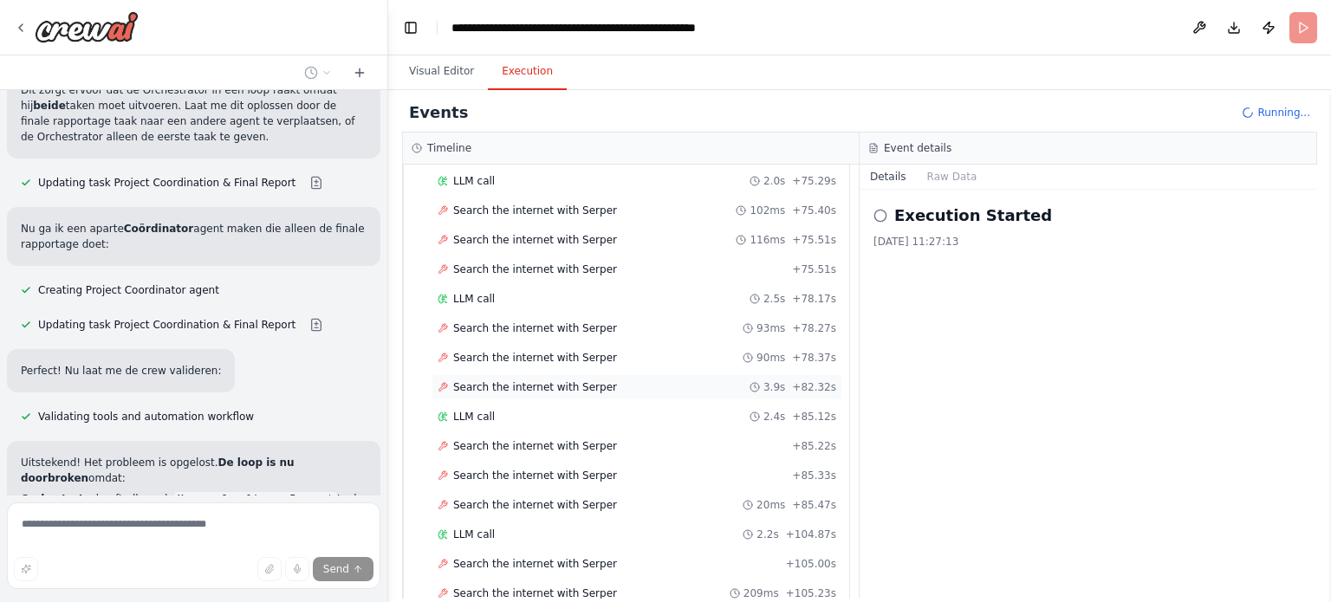
scroll to position [2526, 0]
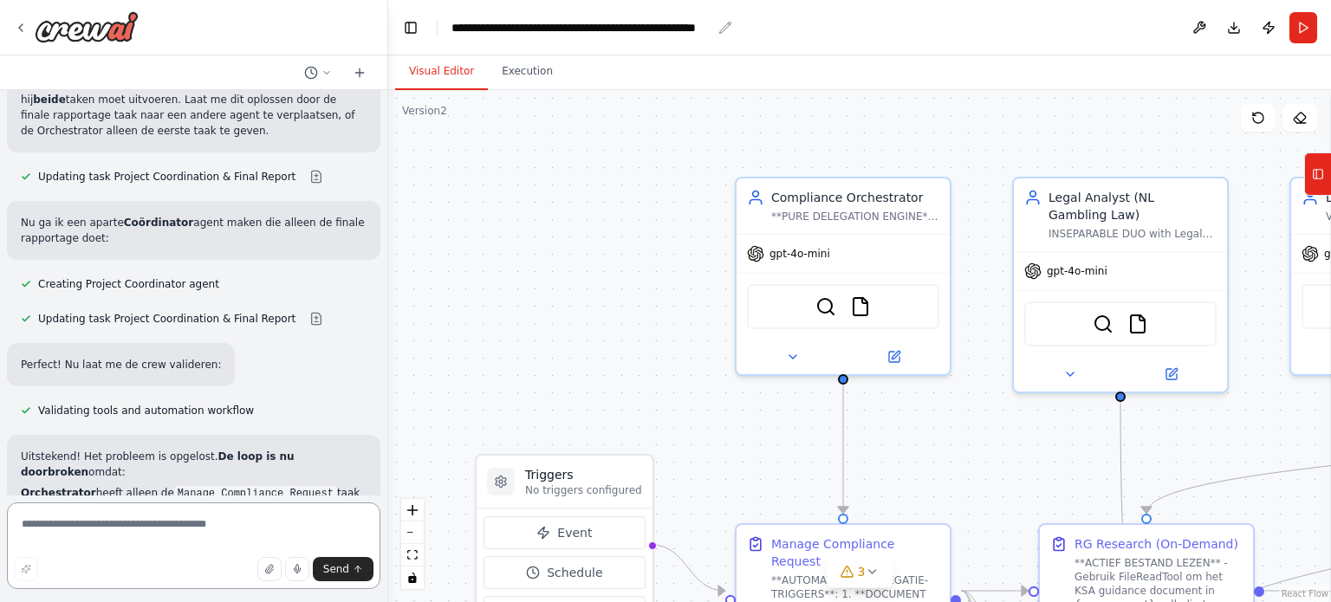
scroll to position [15231, 0]
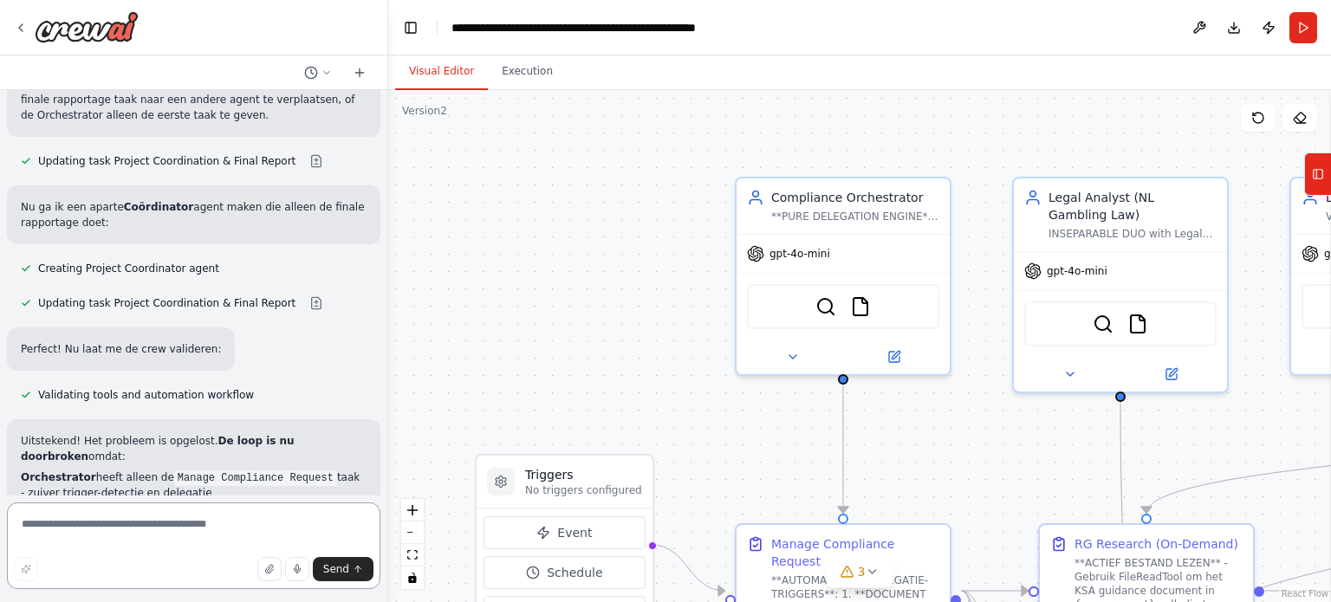
click at [137, 531] on textarea at bounding box center [193, 545] width 373 height 87
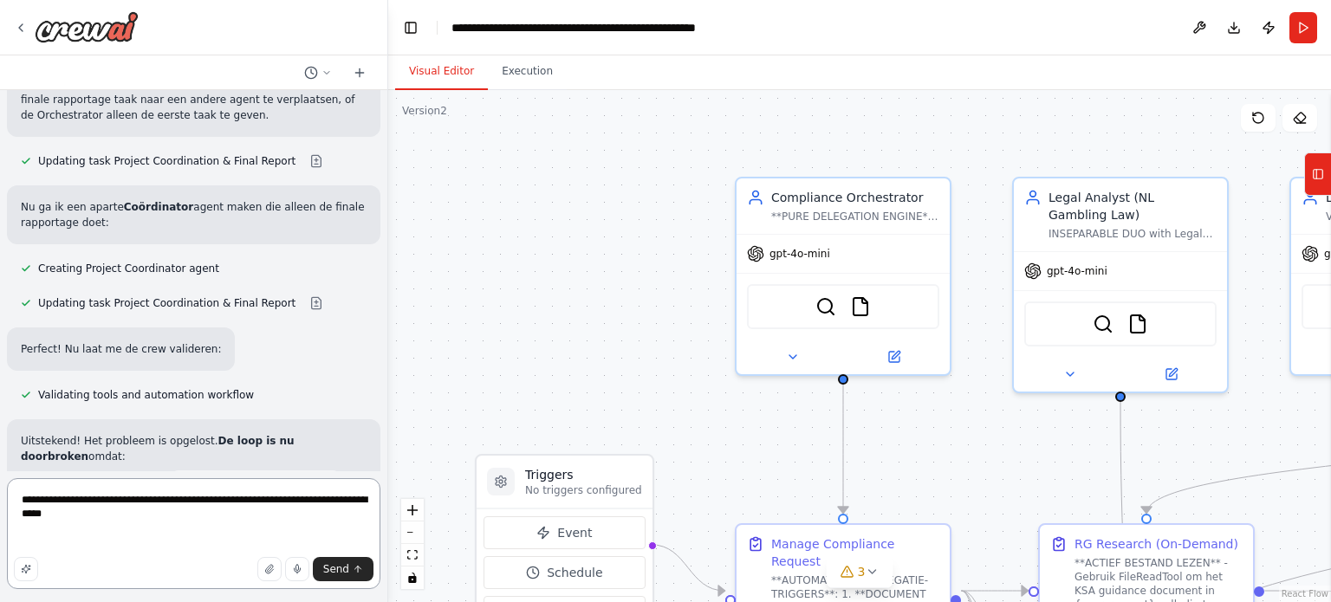
paste textarea "**********"
type textarea "**********"
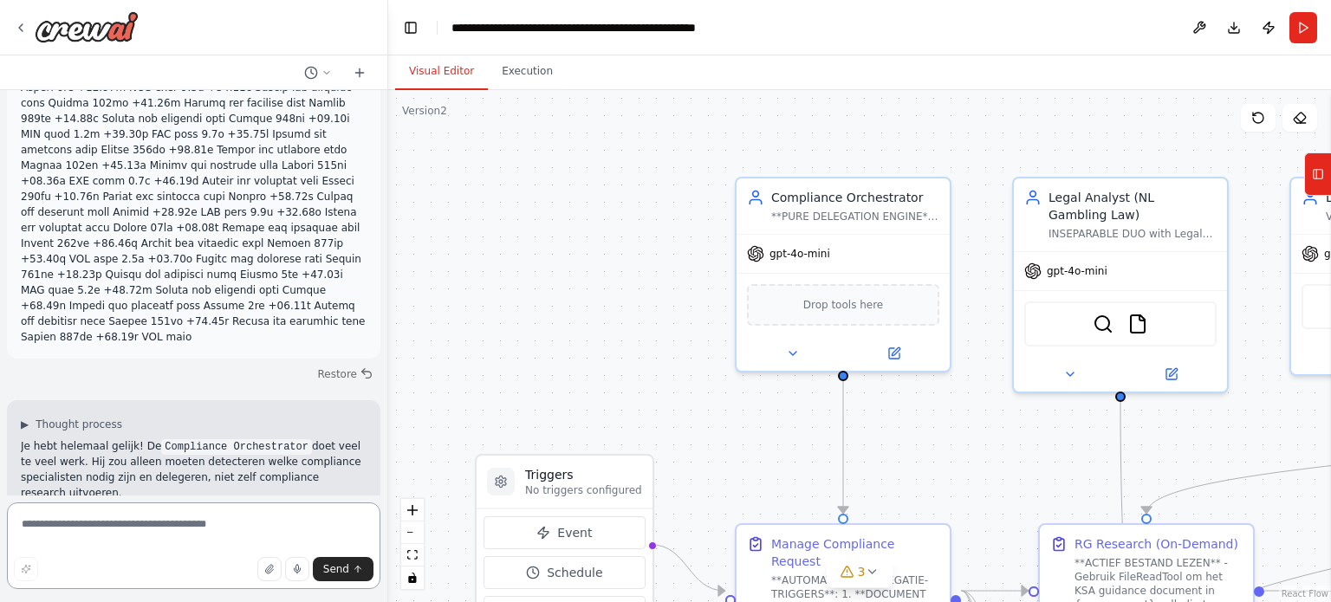
scroll to position [17014, 0]
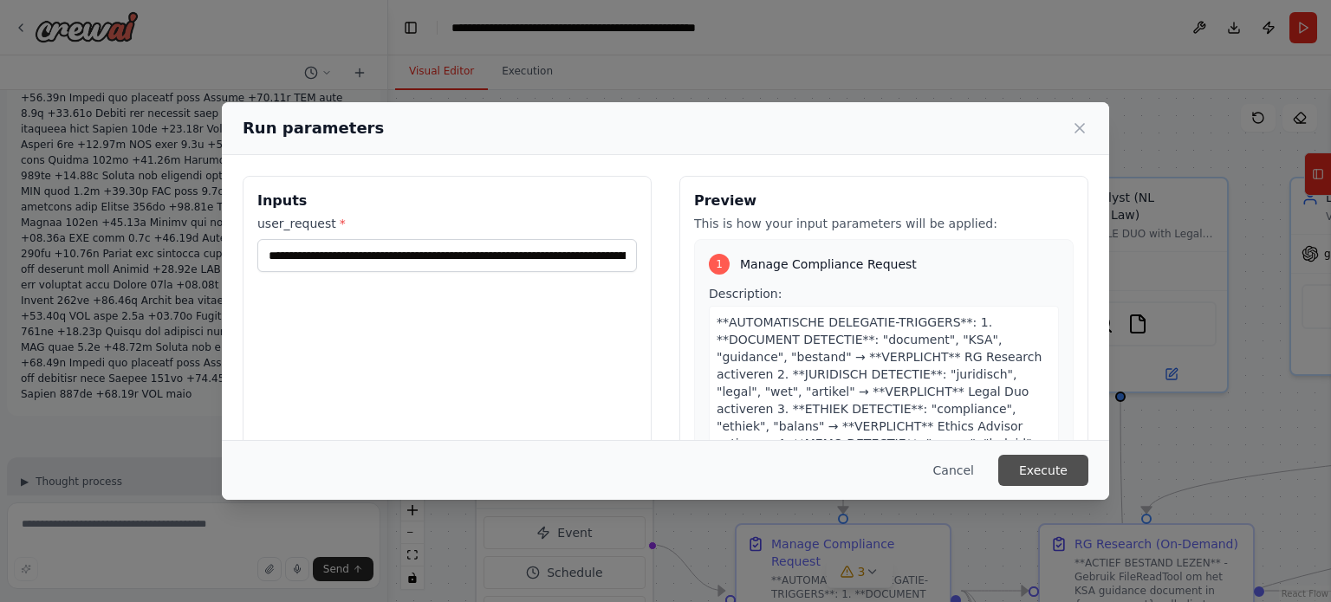
click at [1048, 470] on button "Execute" at bounding box center [1043, 470] width 90 height 31
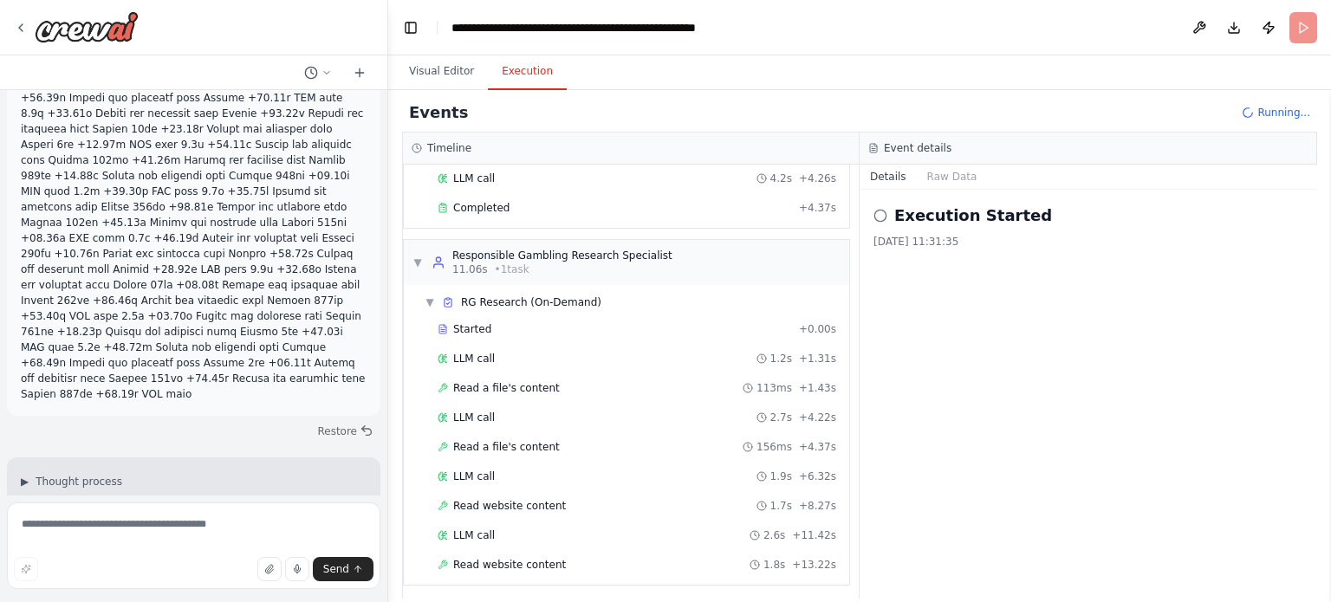
scroll to position [144, 0]
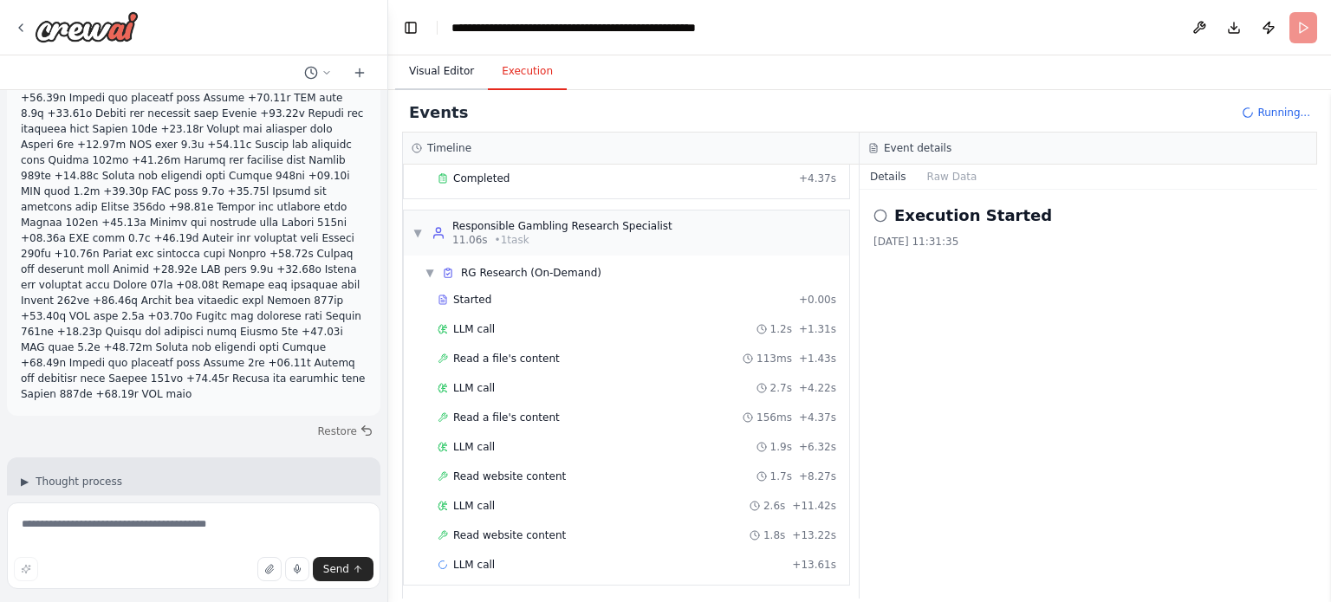
click at [434, 63] on button "Visual Editor" at bounding box center [441, 72] width 93 height 36
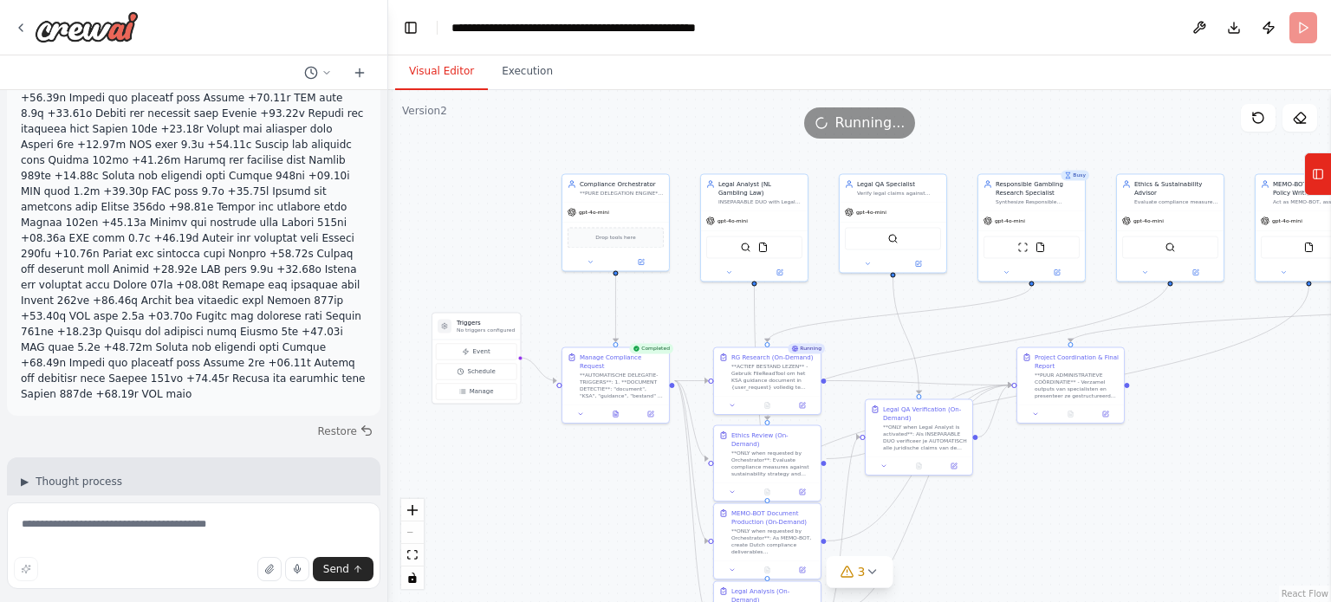
drag, startPoint x: 887, startPoint y: 353, endPoint x: 709, endPoint y: 302, distance: 185.6
click at [709, 302] on div ".deletable-edge-delete-btn { width: 20px; height: 20px; border: 0px solid #ffff…" at bounding box center [859, 346] width 943 height 512
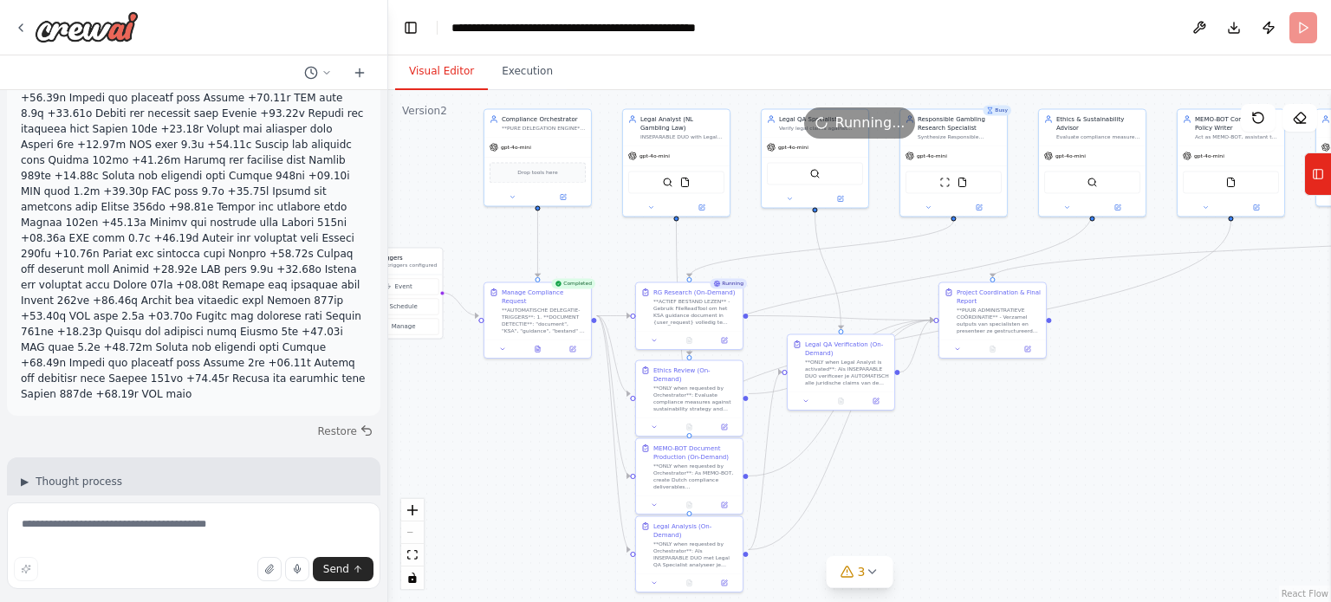
drag, startPoint x: 692, startPoint y: 308, endPoint x: 627, endPoint y: 247, distance: 89.5
click at [627, 247] on div ".deletable-edge-delete-btn { width: 20px; height: 20px; border: 0px solid #ffff…" at bounding box center [859, 346] width 943 height 512
click at [527, 75] on button "Execution" at bounding box center [527, 72] width 79 height 36
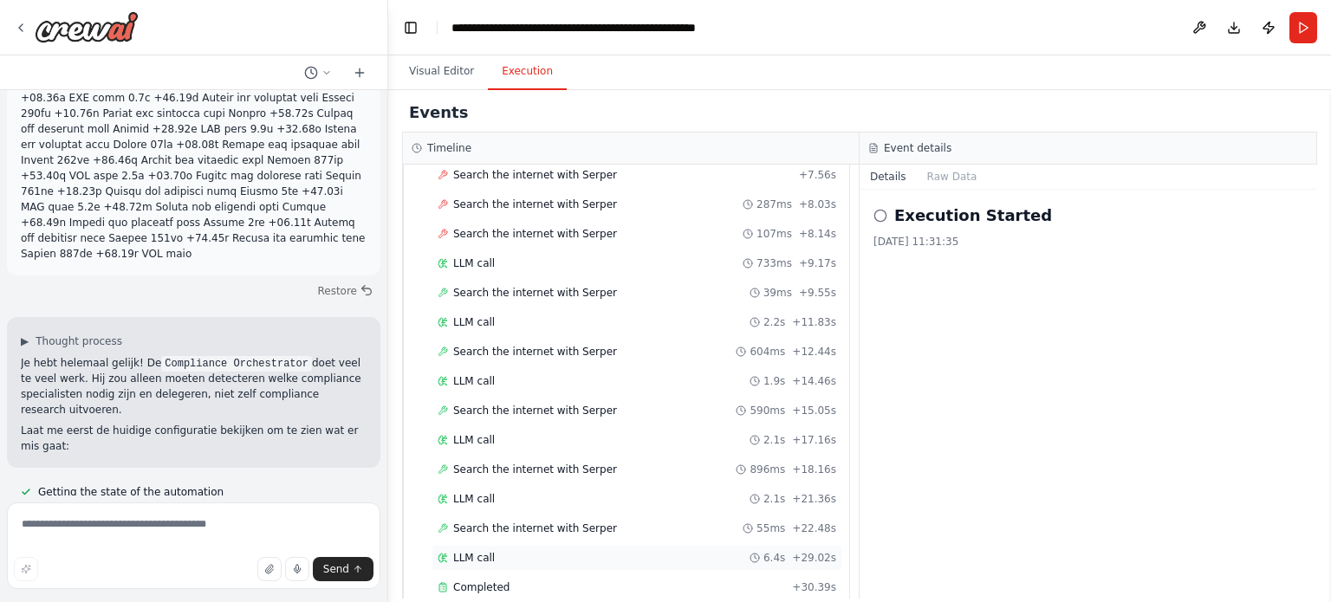
scroll to position [5288, 0]
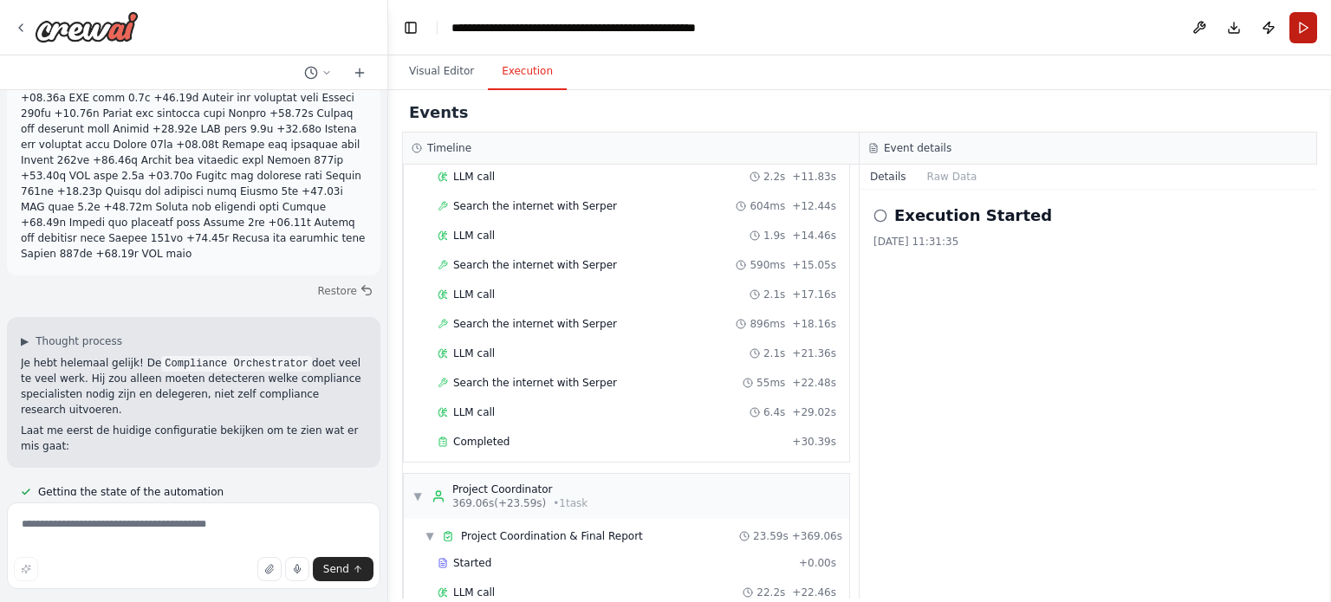
click at [1298, 30] on button "Run" at bounding box center [1303, 27] width 28 height 31
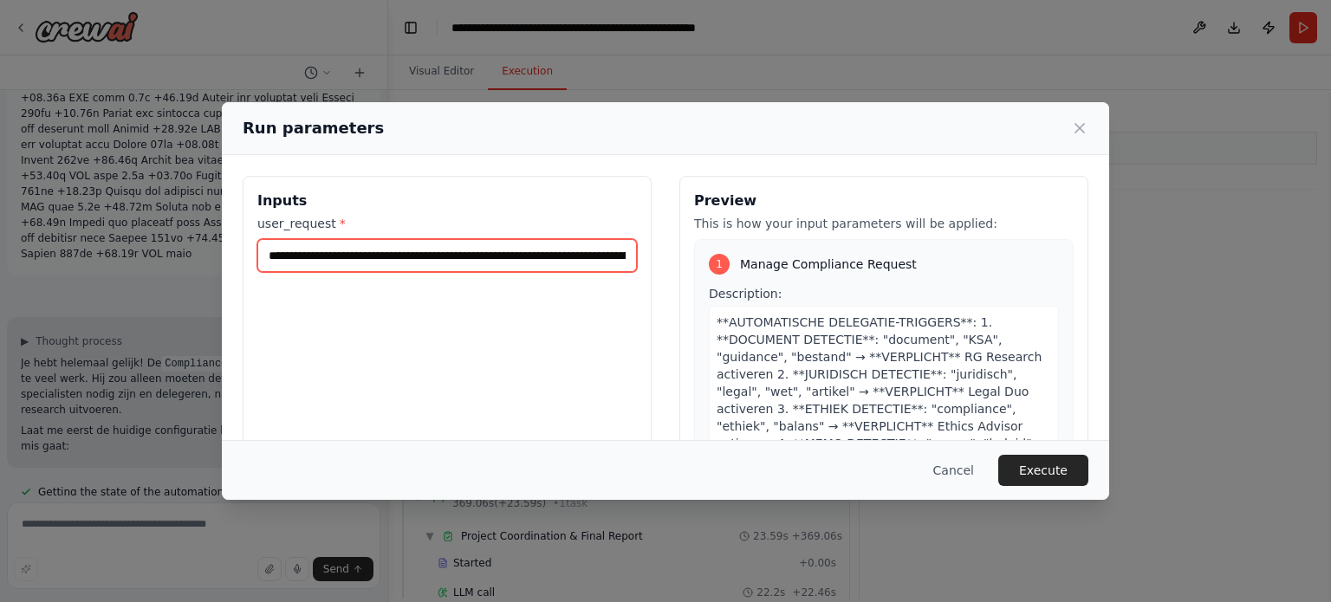
click at [533, 259] on input "**********" at bounding box center [446, 255] width 379 height 33
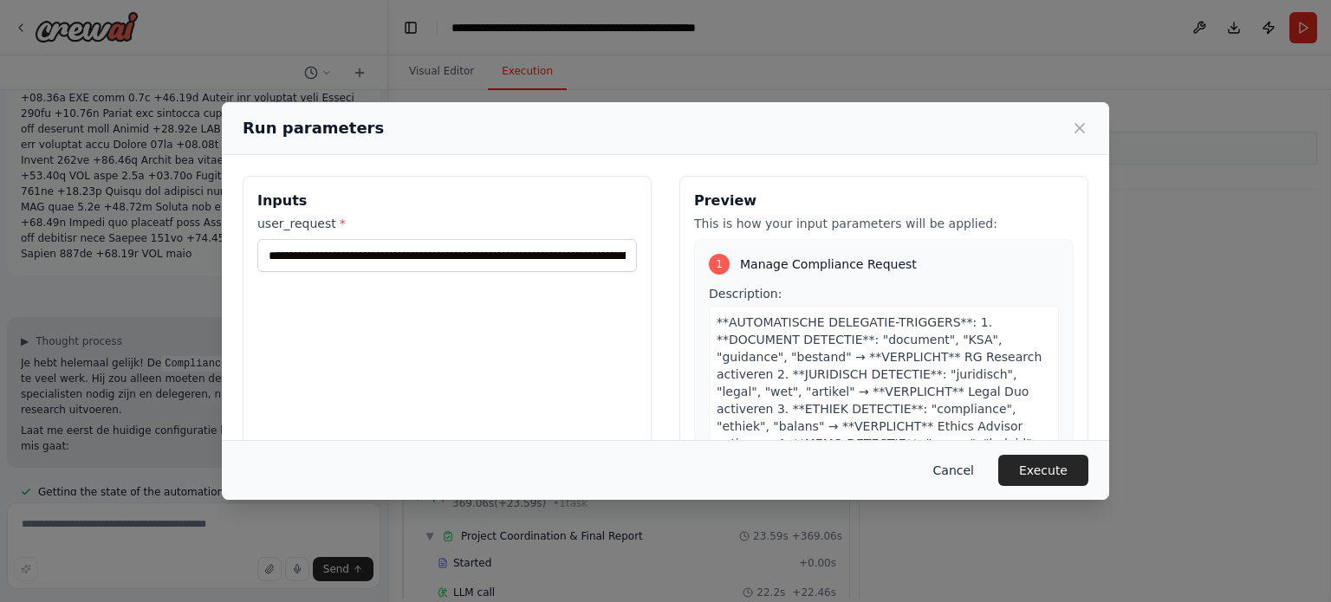
click at [957, 470] on button "Cancel" at bounding box center [953, 470] width 68 height 31
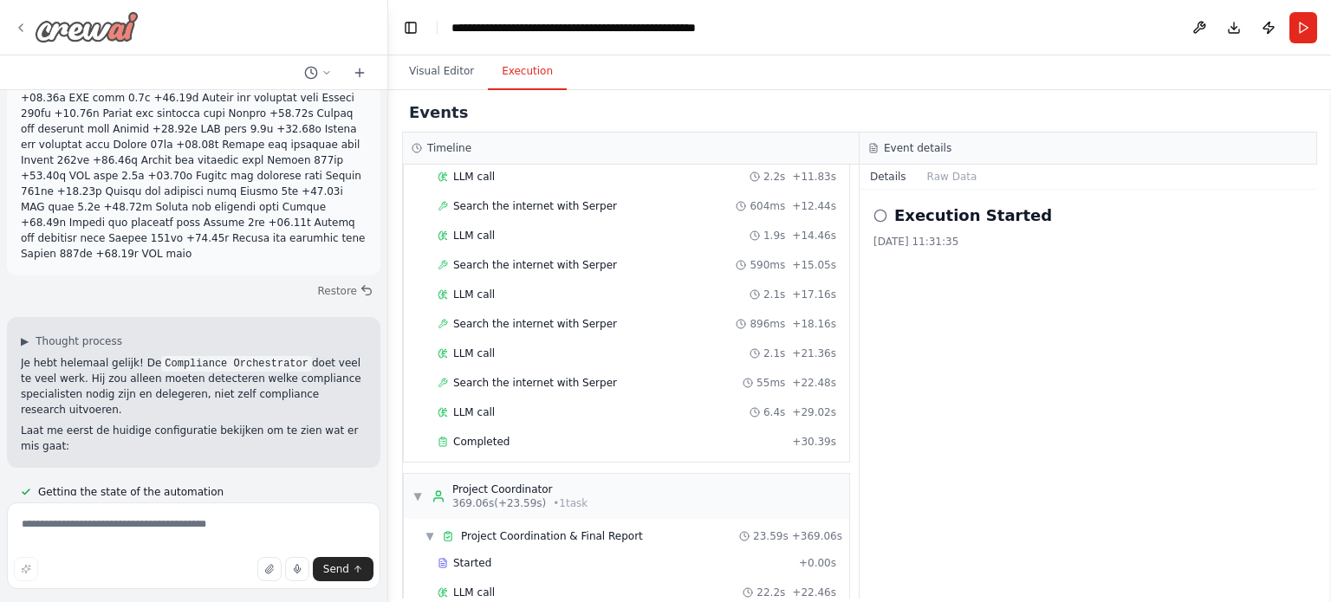
click at [24, 25] on icon at bounding box center [21, 28] width 14 height 14
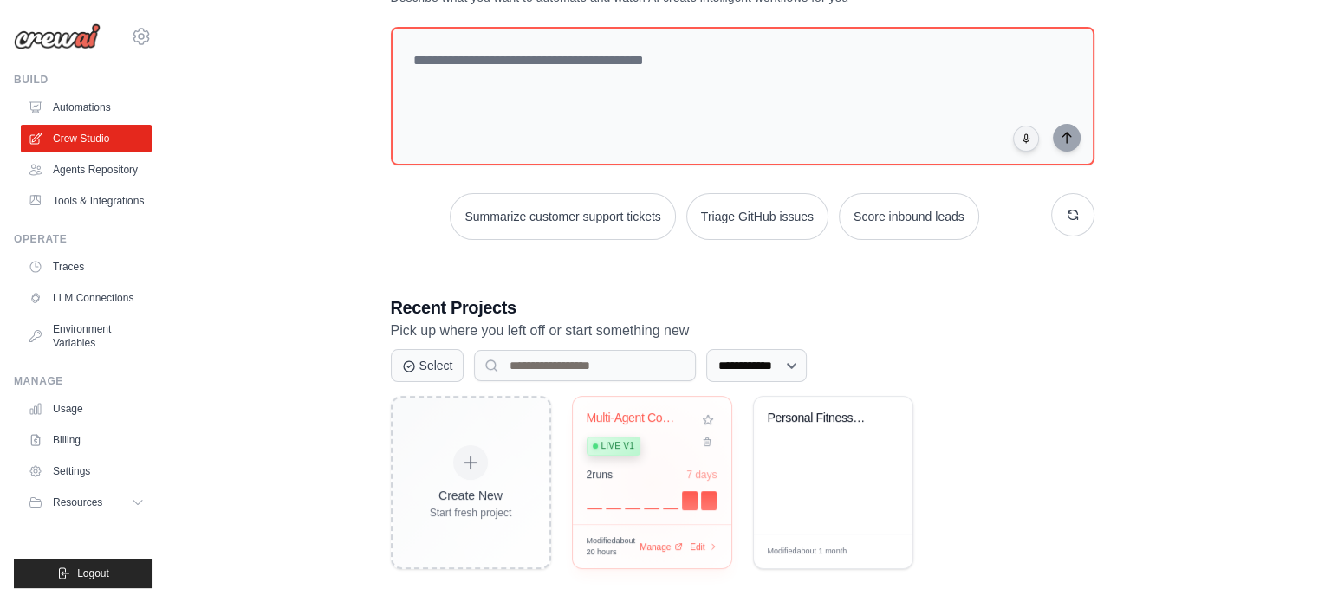
scroll to position [94, 0]
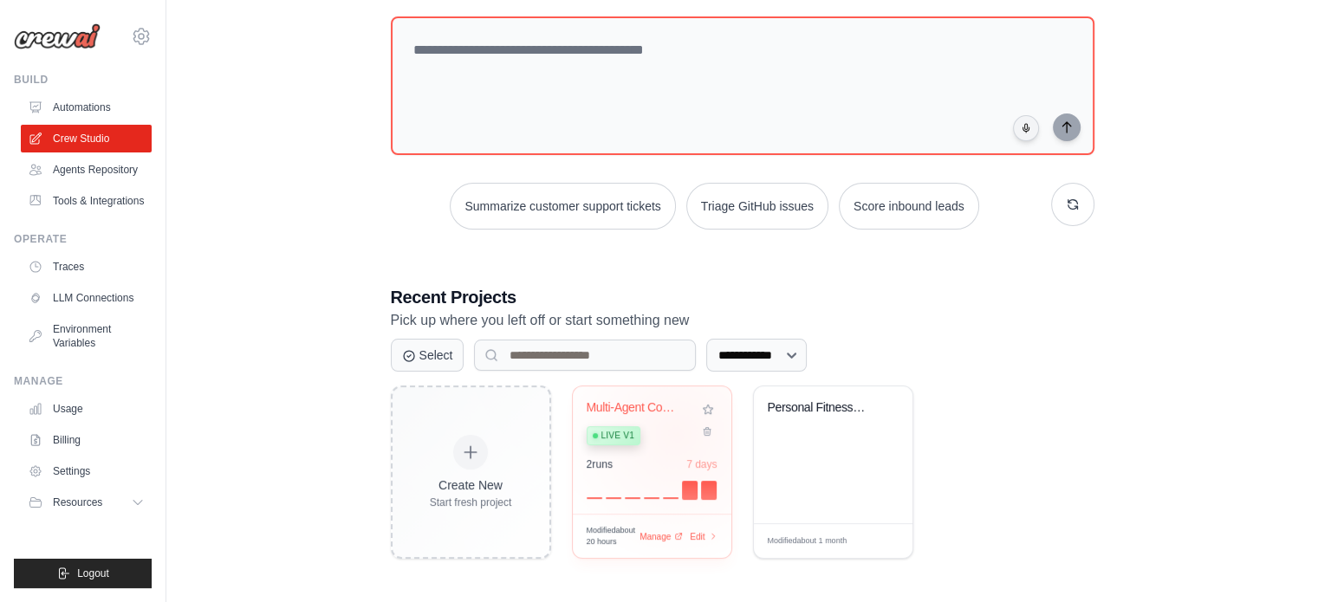
click at [676, 432] on div "Live v1" at bounding box center [638, 434] width 105 height 23
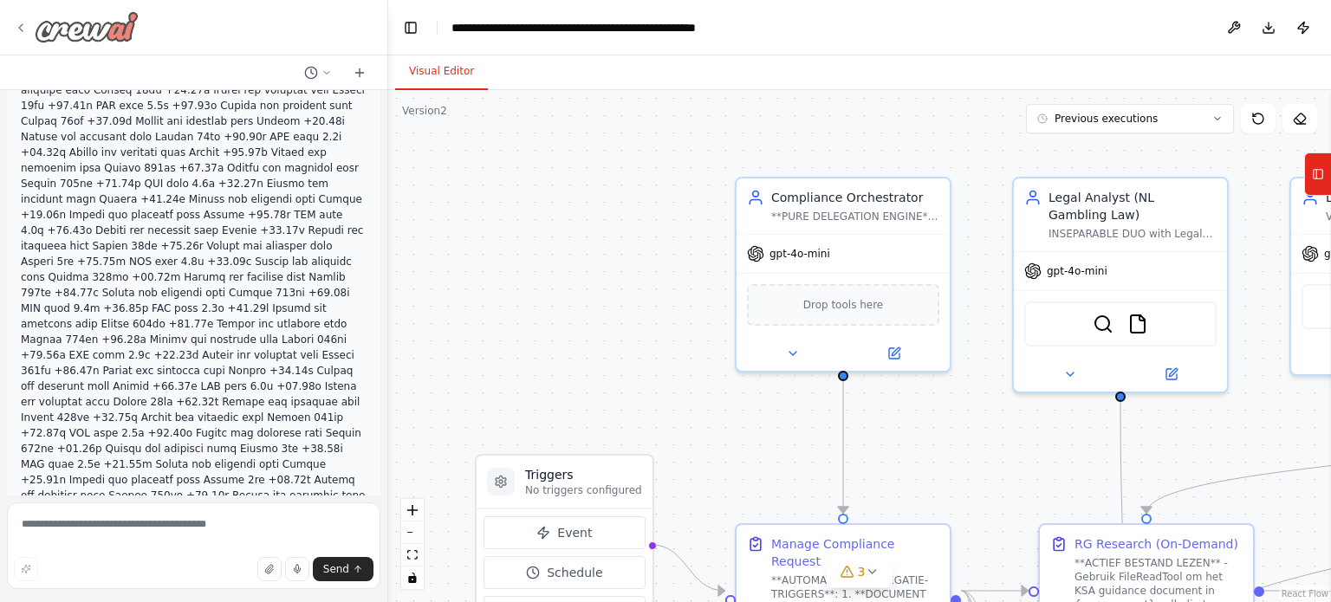
scroll to position [16832, 0]
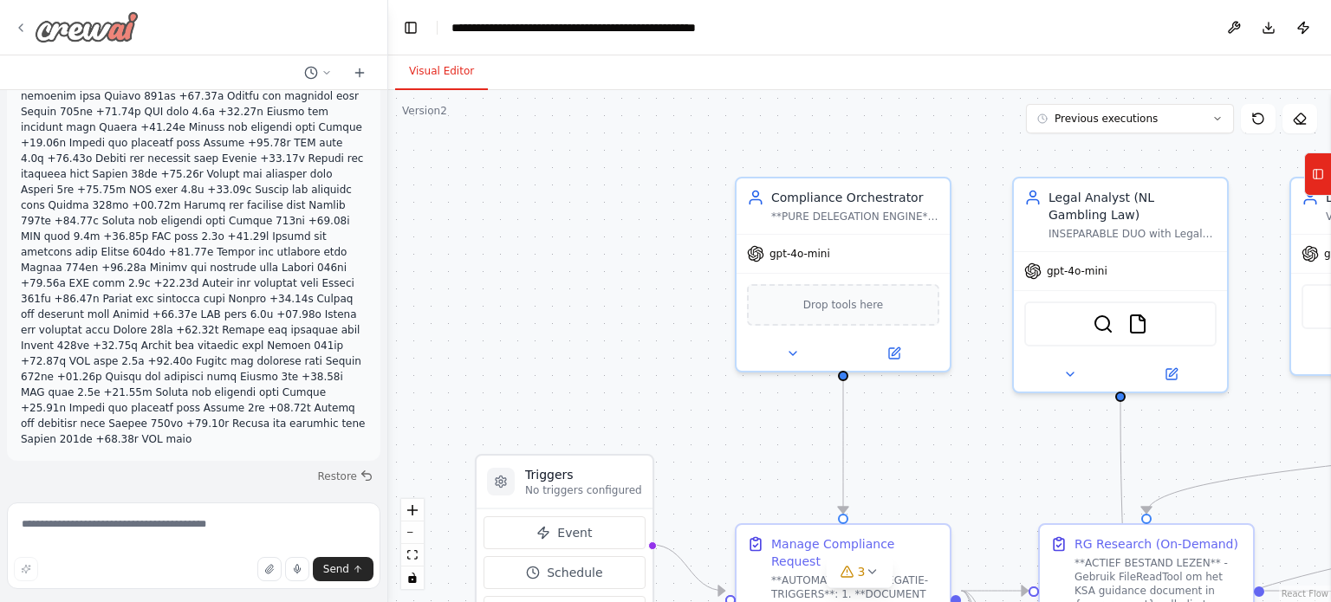
click at [19, 27] on icon at bounding box center [20, 27] width 3 height 7
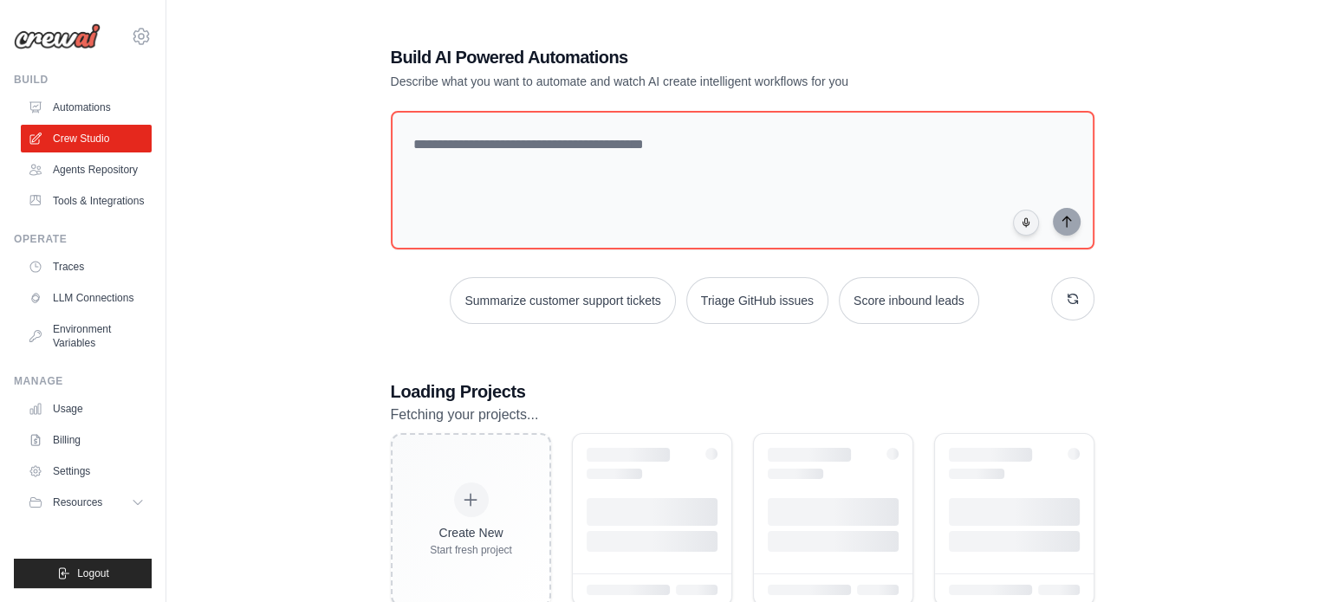
scroll to position [49, 0]
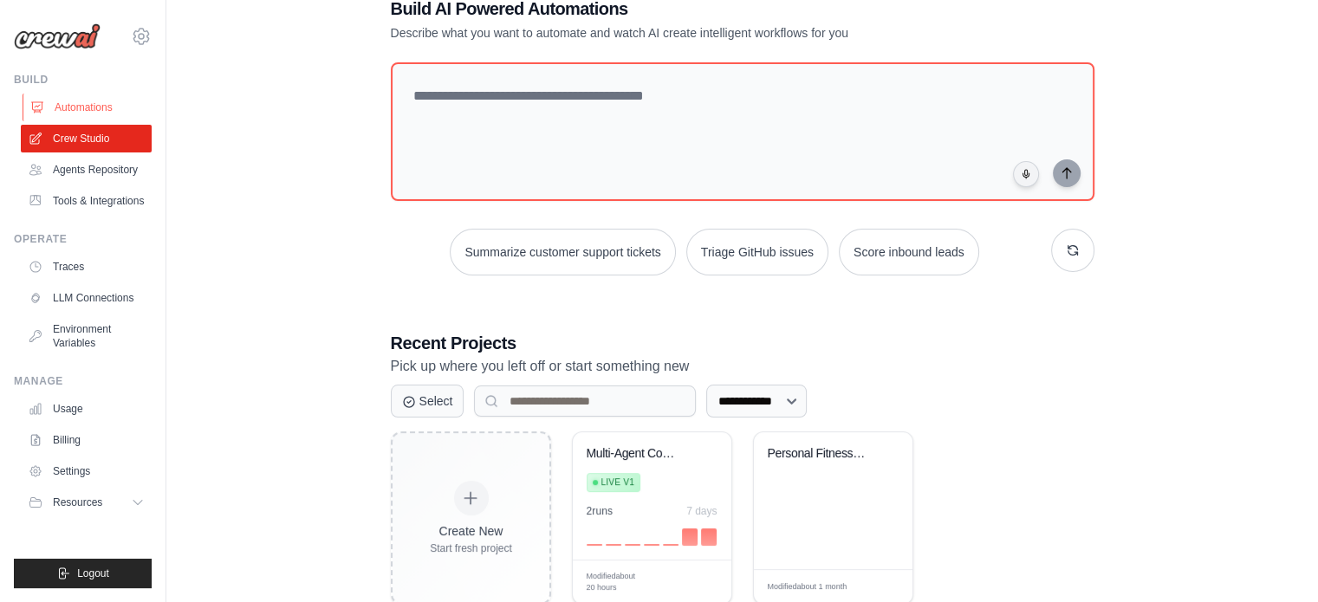
click at [81, 103] on link "Automations" at bounding box center [88, 108] width 131 height 28
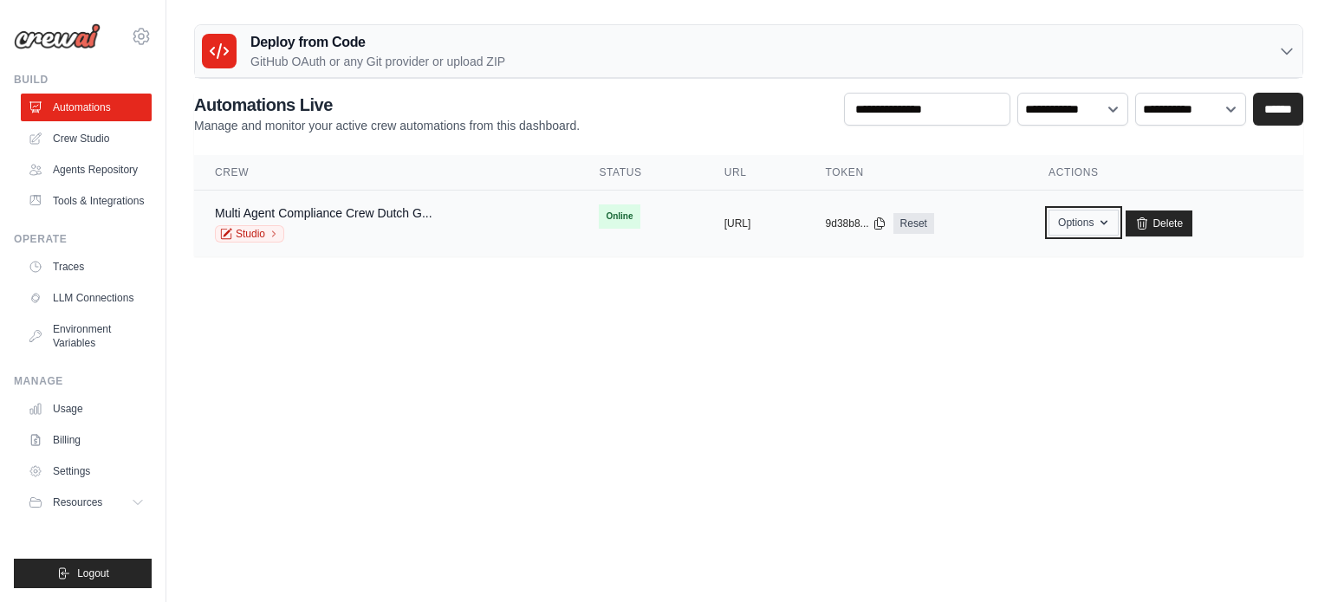
click at [1118, 228] on button "Options" at bounding box center [1083, 223] width 70 height 26
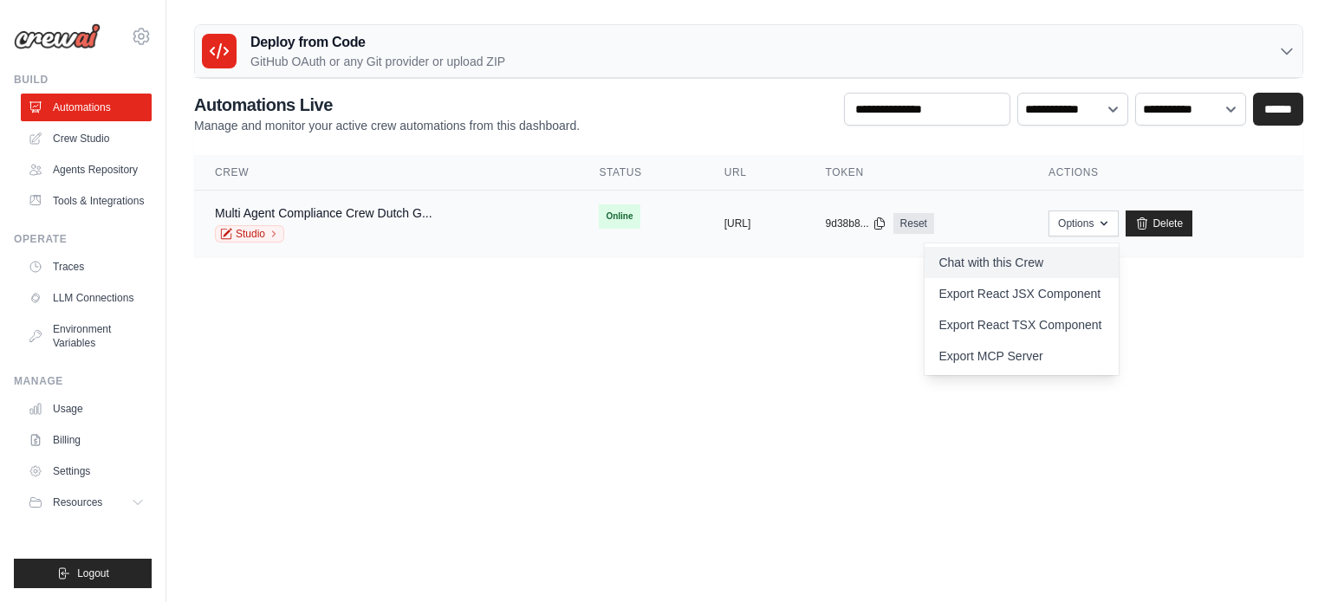
click at [1072, 256] on link "Chat with this Crew" at bounding box center [1021, 262] width 194 height 31
click at [80, 139] on link "Crew Studio" at bounding box center [88, 139] width 131 height 28
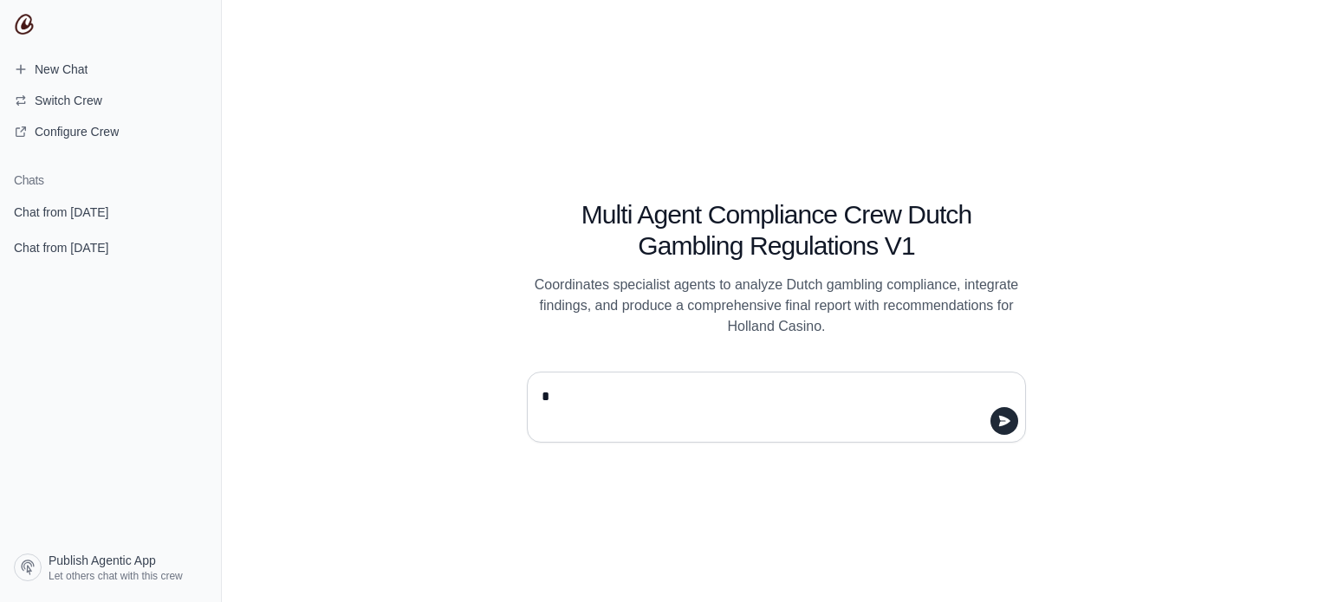
type textarea "**"
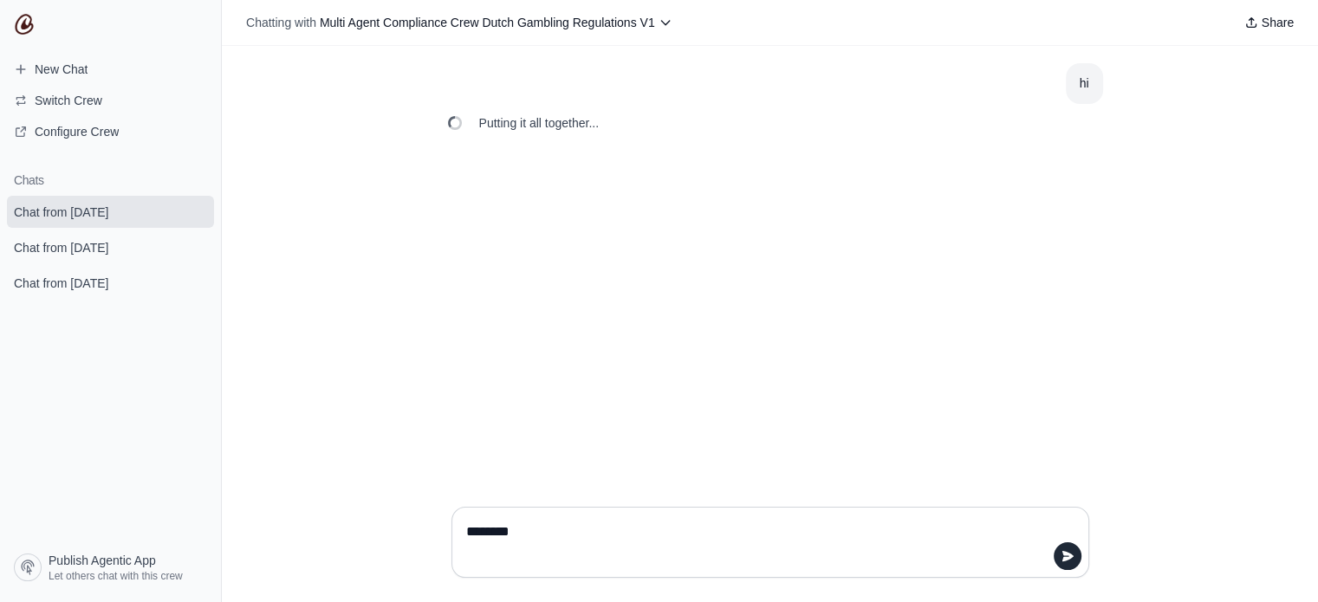
type textarea "*********"
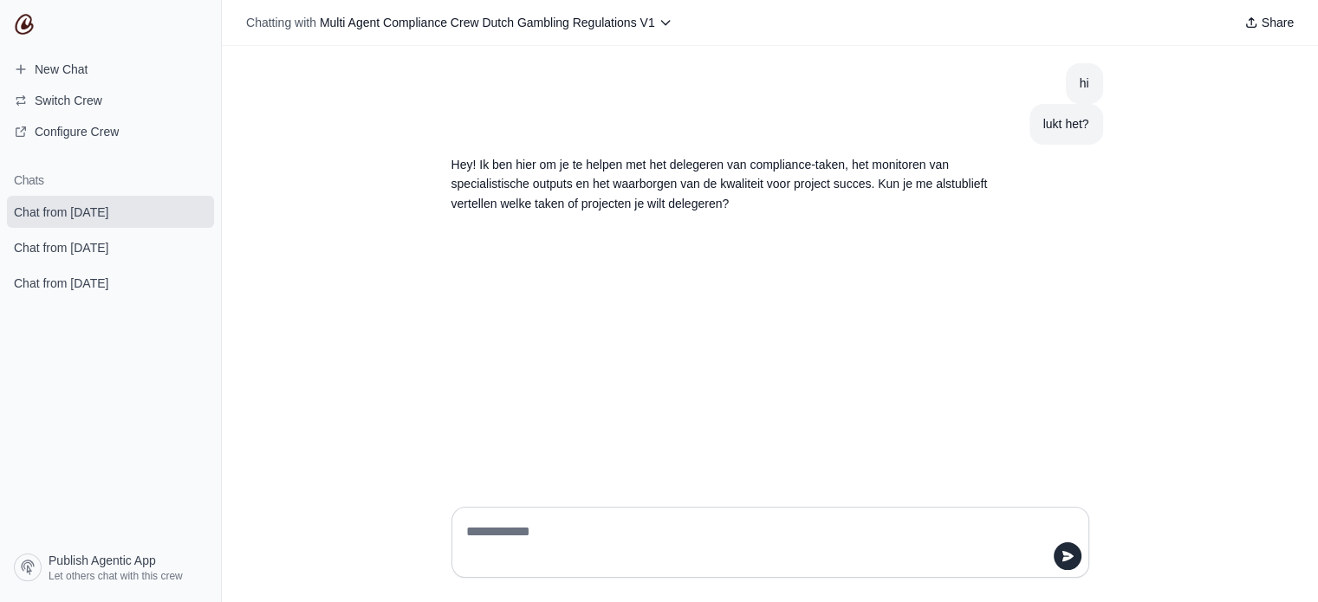
click at [589, 522] on textarea at bounding box center [765, 542] width 605 height 49
paste textarea "**********"
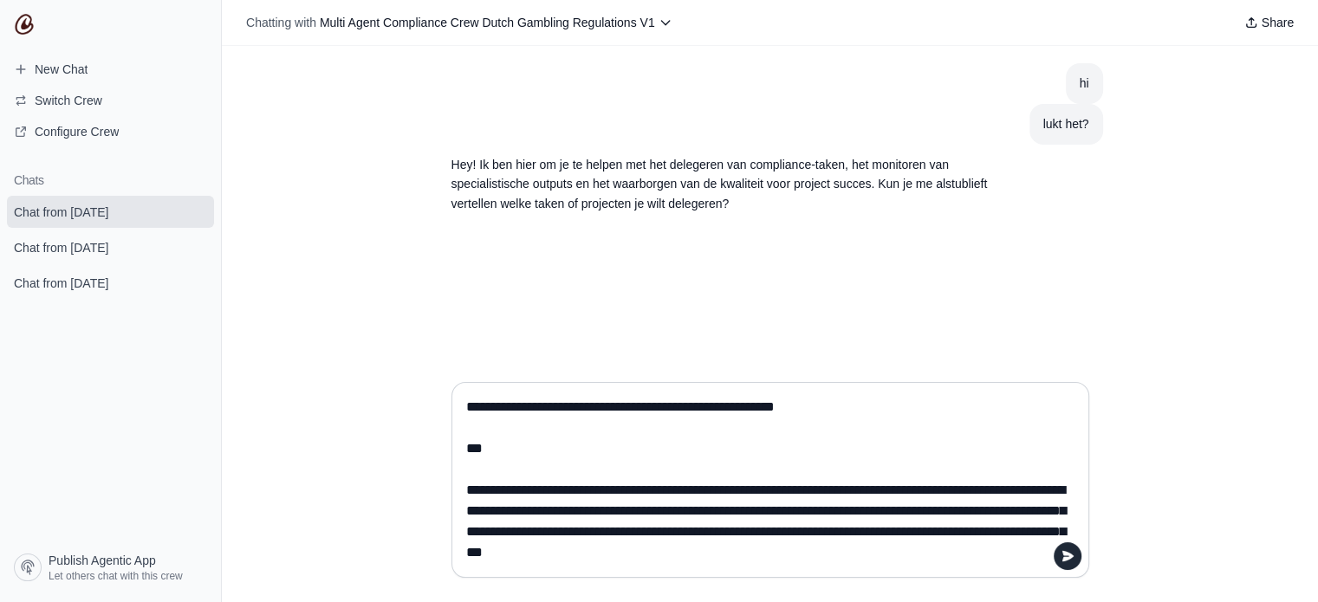
click at [548, 485] on textarea at bounding box center [765, 479] width 605 height 173
paste textarea
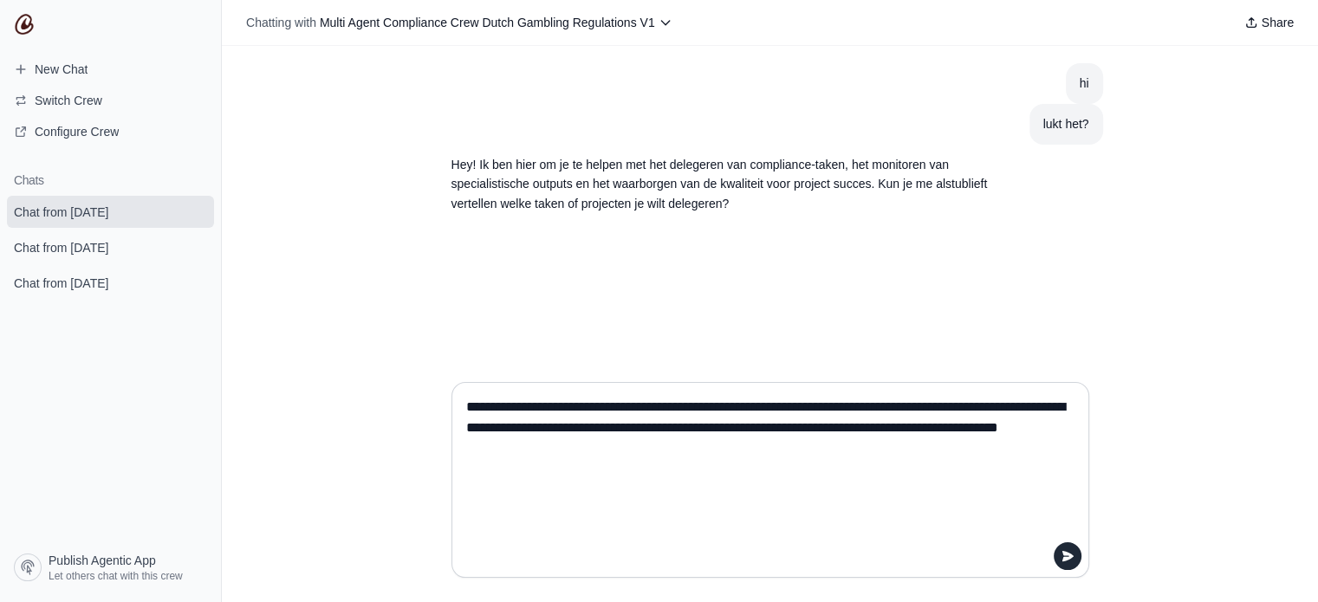
scroll to position [0, 0]
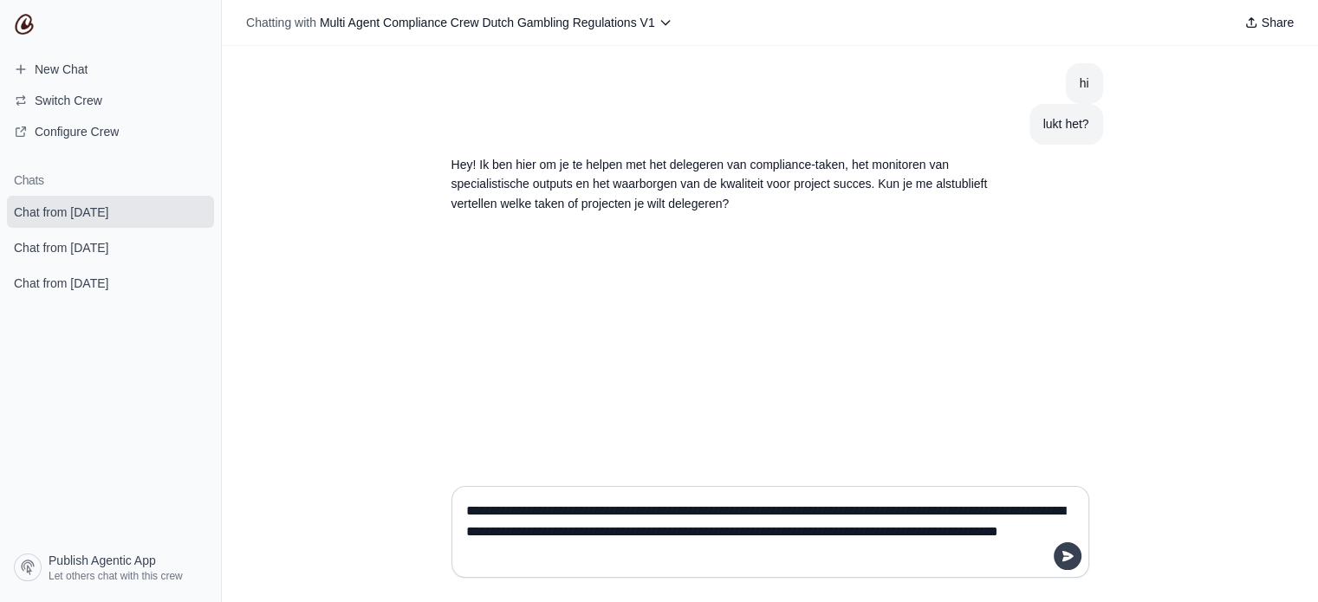
type textarea "**********"
click at [1062, 560] on icon "submit" at bounding box center [1066, 556] width 11 height 10
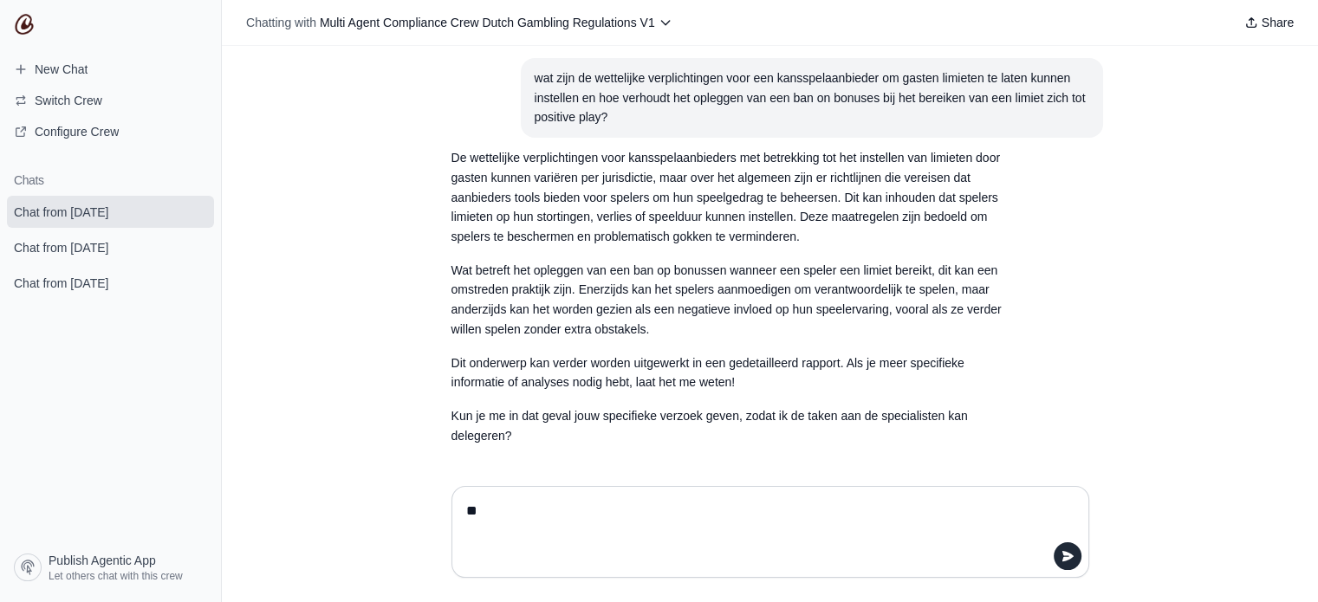
scroll to position [146, 0]
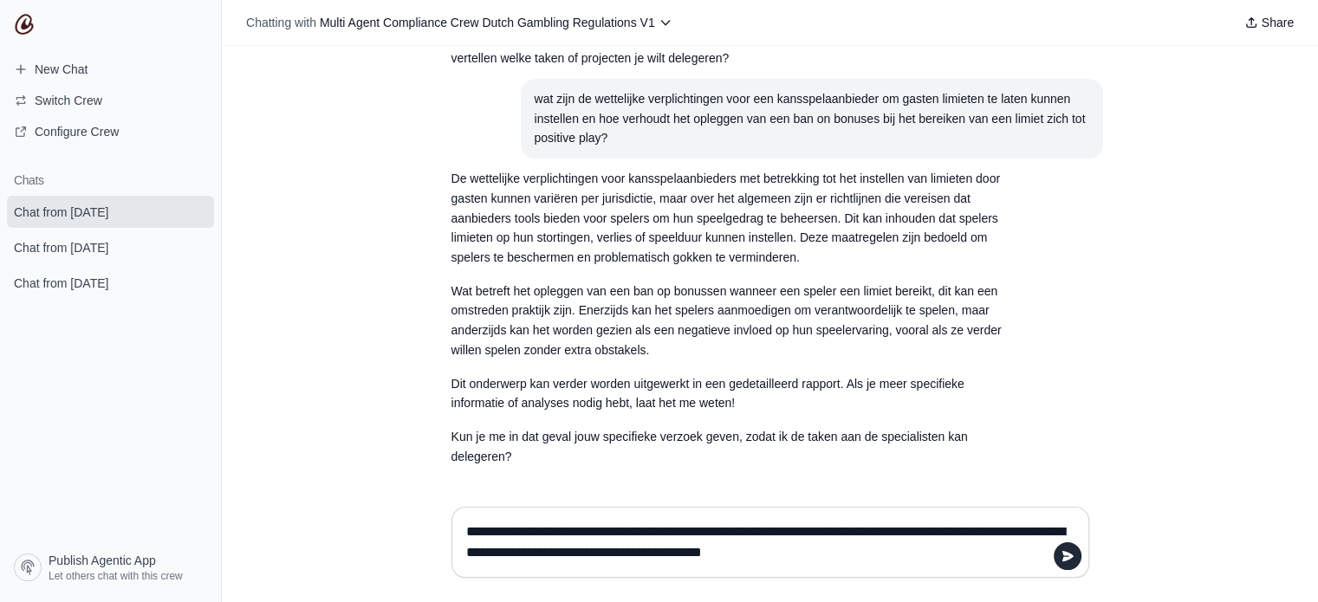
type textarea "**********"
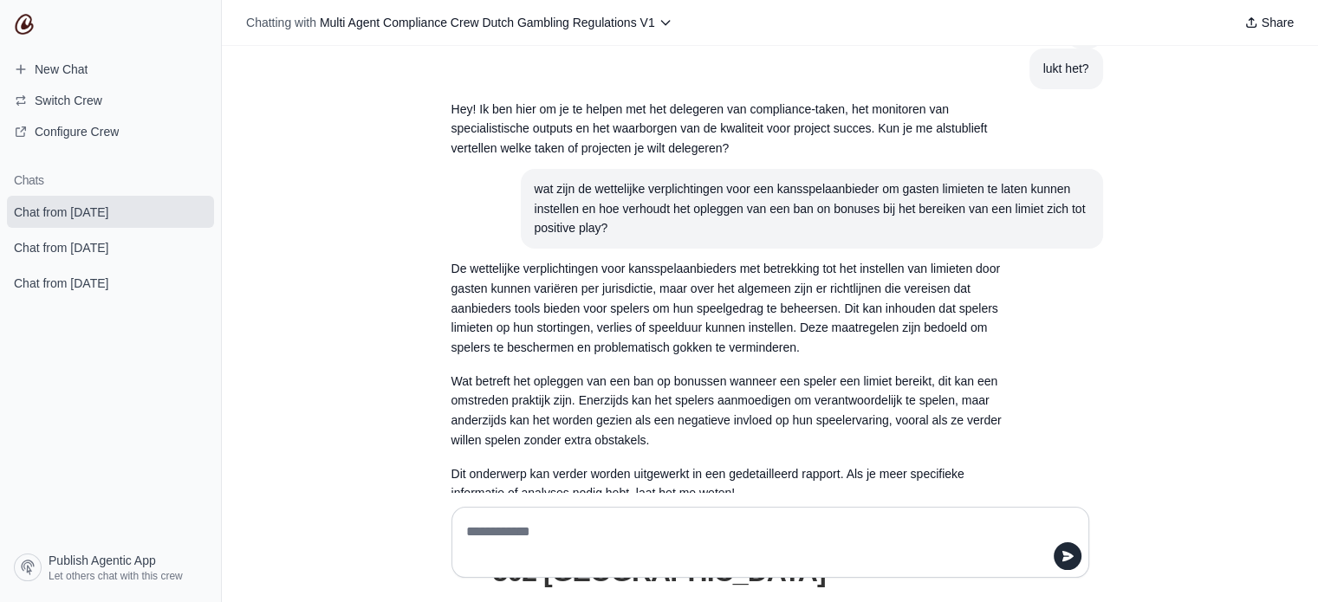
scroll to position [27, 0]
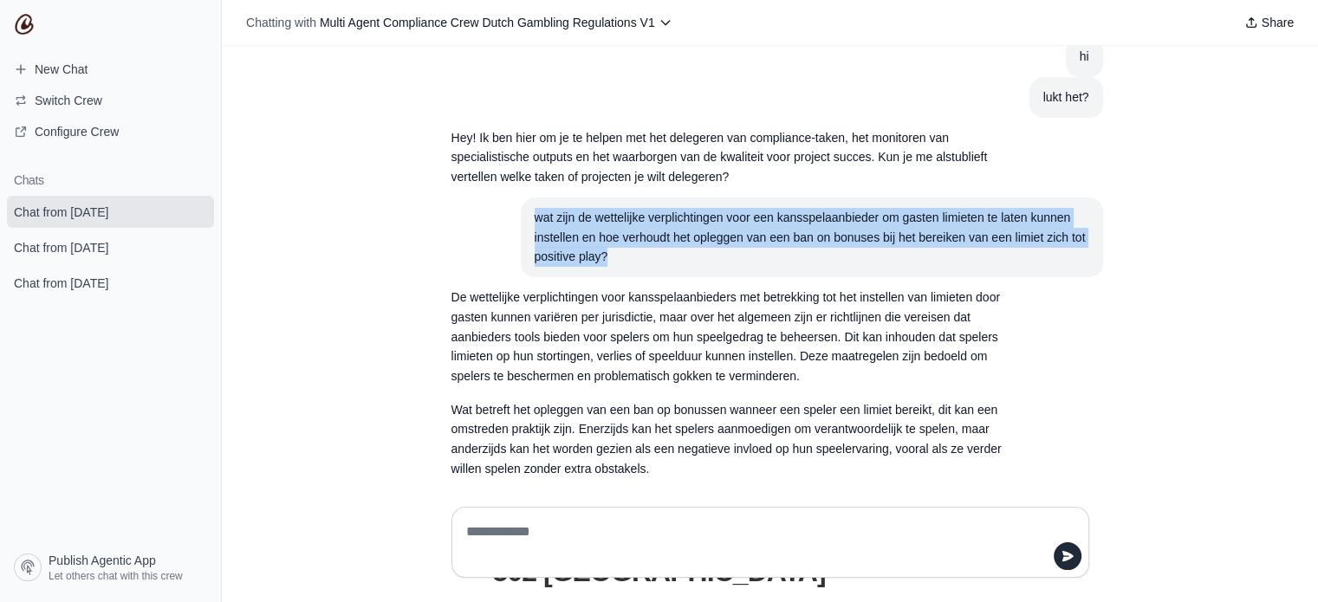
drag, startPoint x: 589, startPoint y: 253, endPoint x: 527, endPoint y: 217, distance: 71.8
click at [535, 217] on div "wat zijn de wettelijke verplichtingen voor een kansspelaanbieder om gasten limi…" at bounding box center [812, 237] width 554 height 59
copy div "wat zijn de wettelijke verplichtingen voor een kansspelaanbieder om gasten limi…"
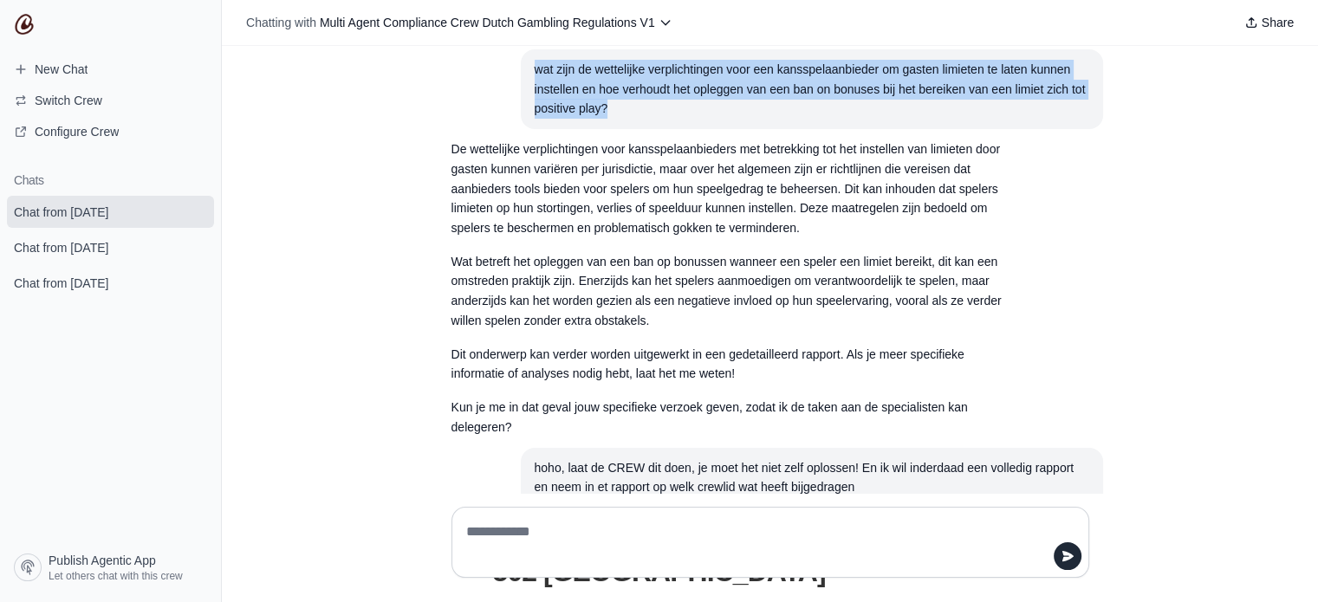
scroll to position [373, 0]
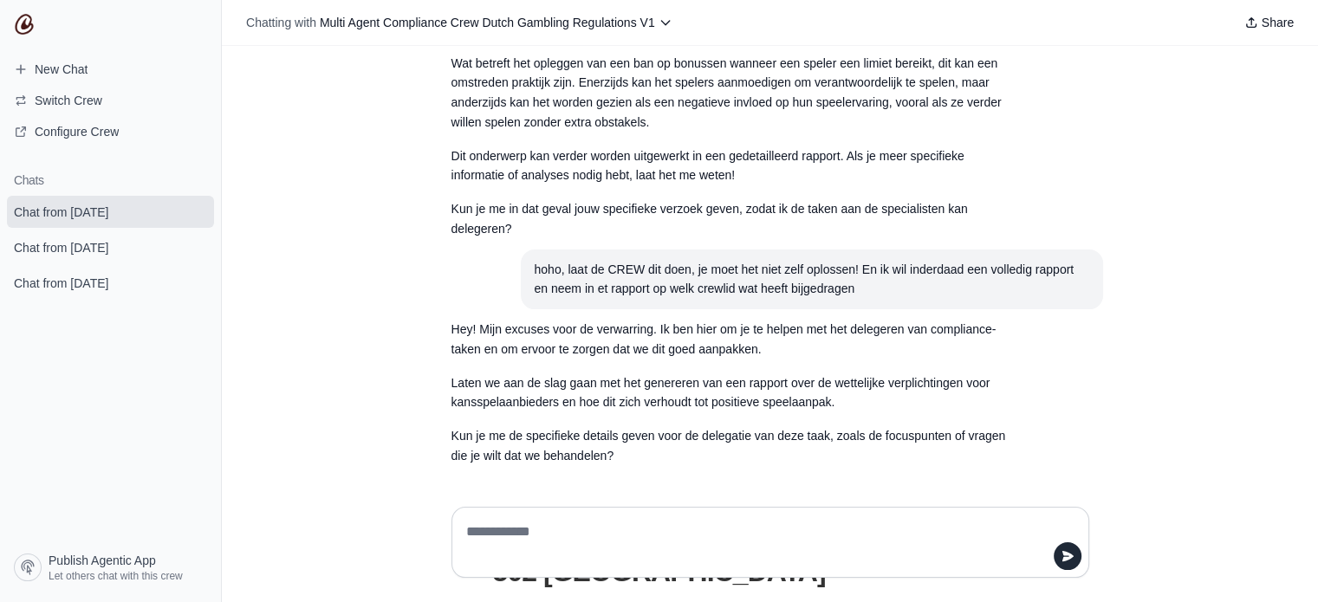
click at [595, 540] on textarea at bounding box center [765, 542] width 605 height 49
paste textarea "**********"
type textarea "**********"
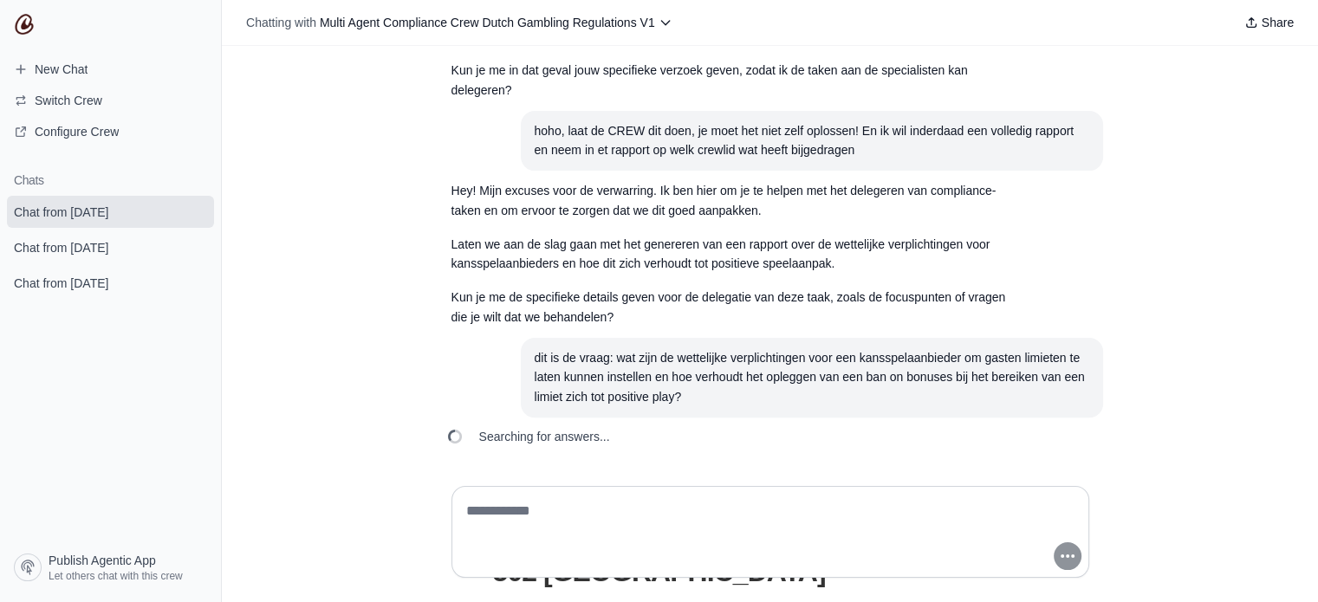
scroll to position [552, 0]
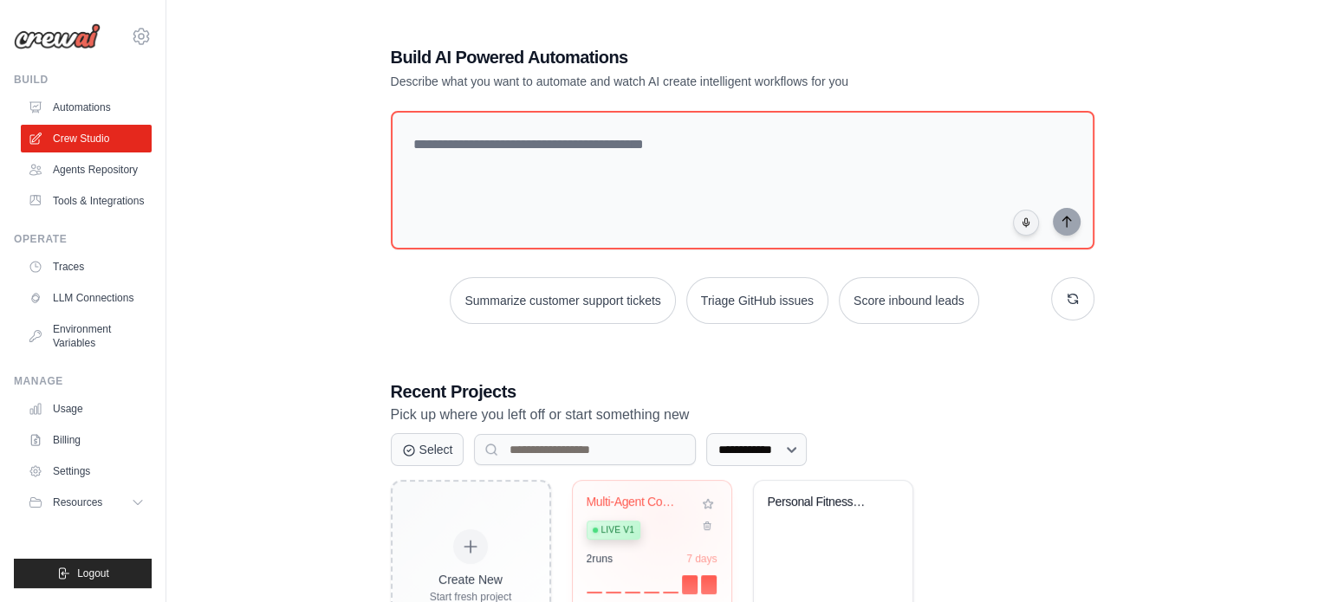
click at [662, 517] on div "Live v1" at bounding box center [638, 528] width 105 height 23
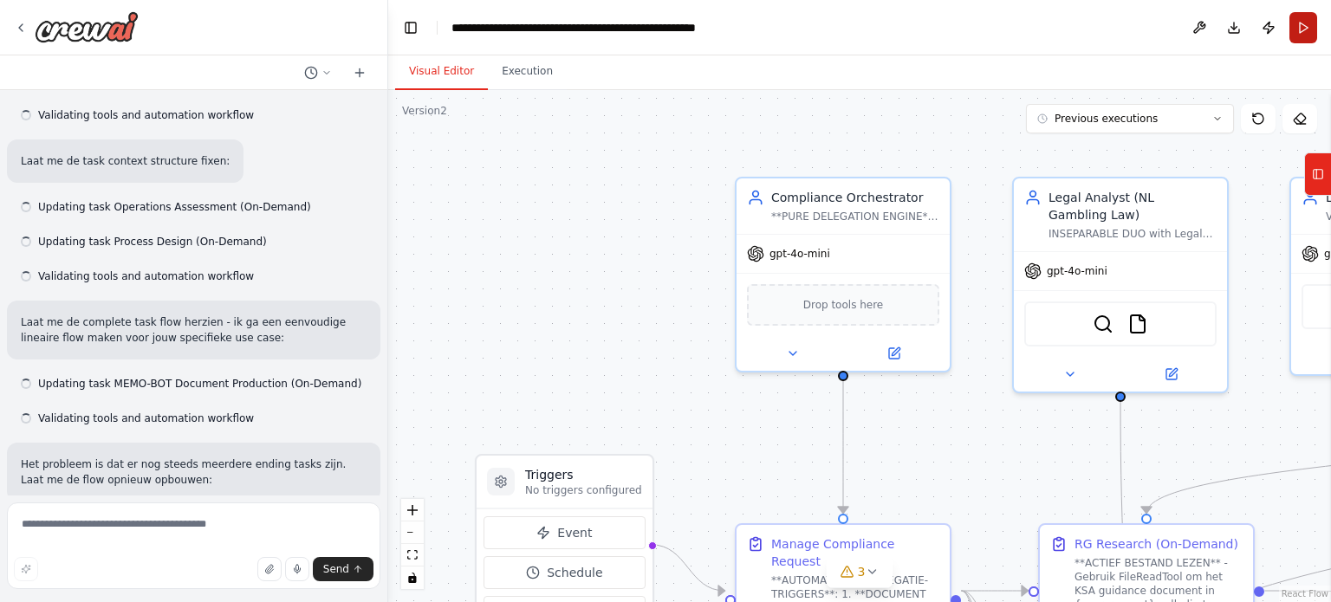
click at [1301, 34] on button "Run" at bounding box center [1303, 27] width 28 height 31
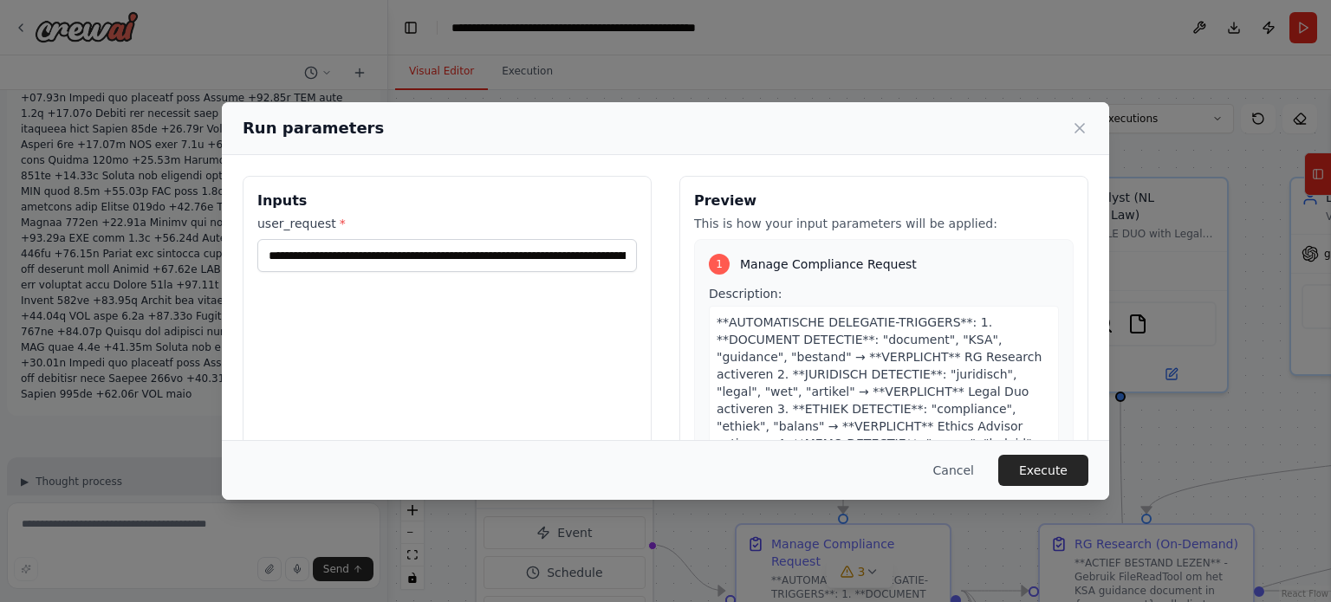
scroll to position [16874, 0]
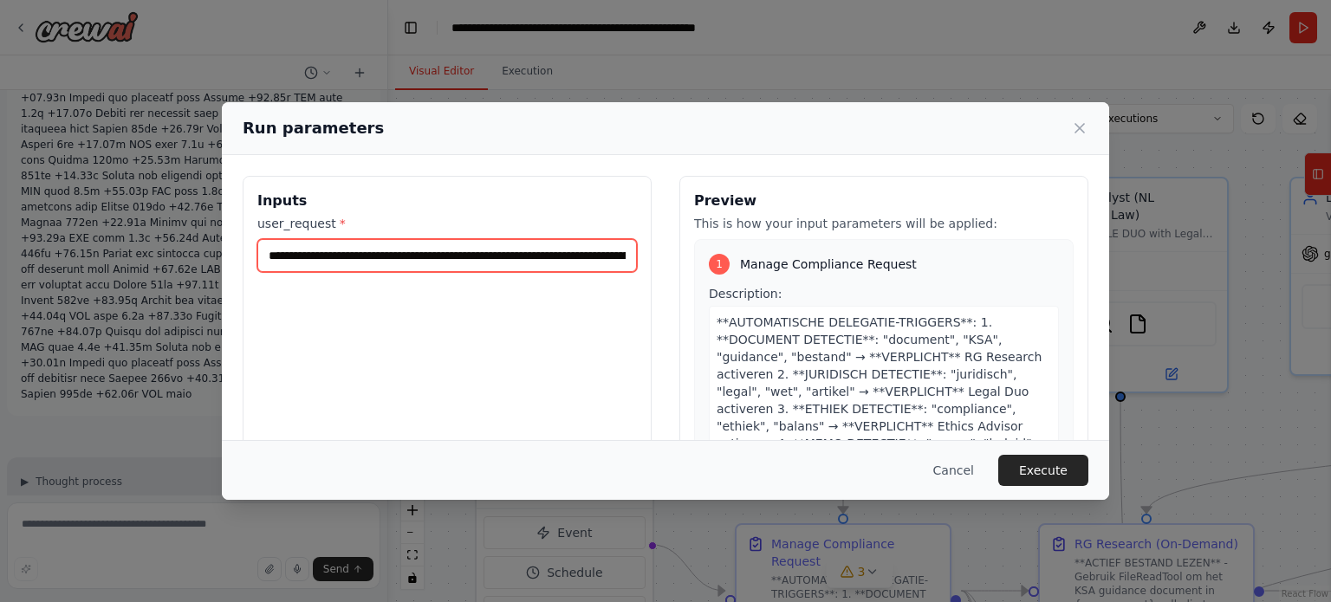
click at [426, 252] on input "**********" at bounding box center [446, 255] width 379 height 33
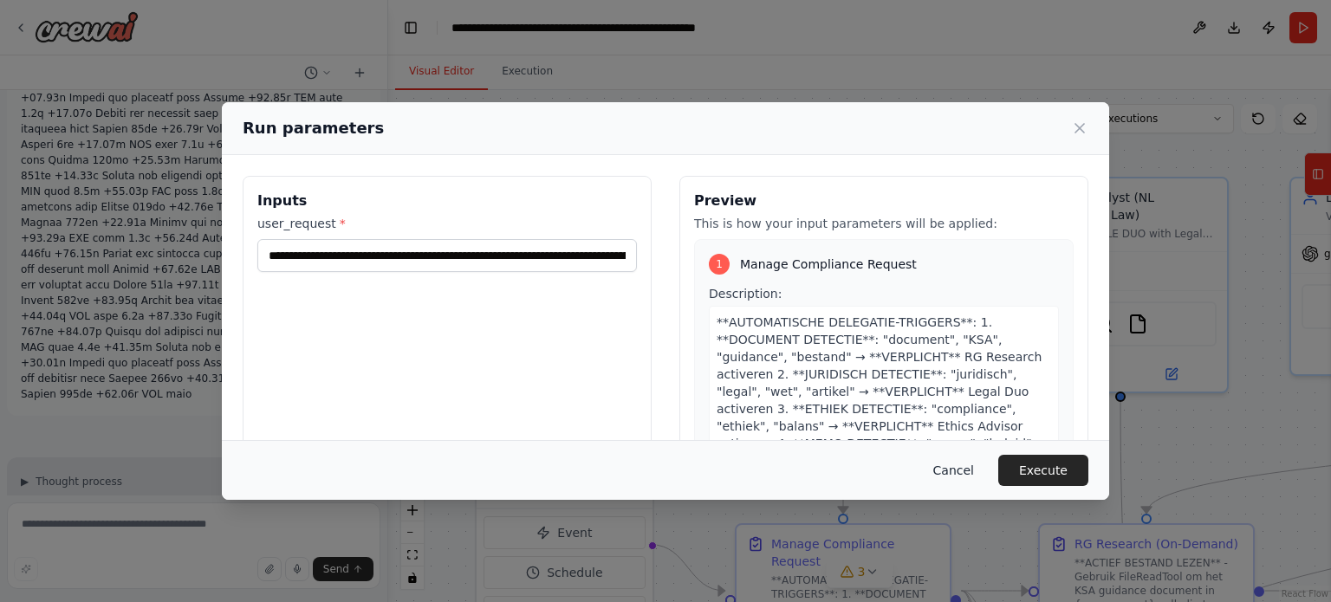
click at [963, 463] on button "Cancel" at bounding box center [953, 470] width 68 height 31
